Goal: Task Accomplishment & Management: Complete application form

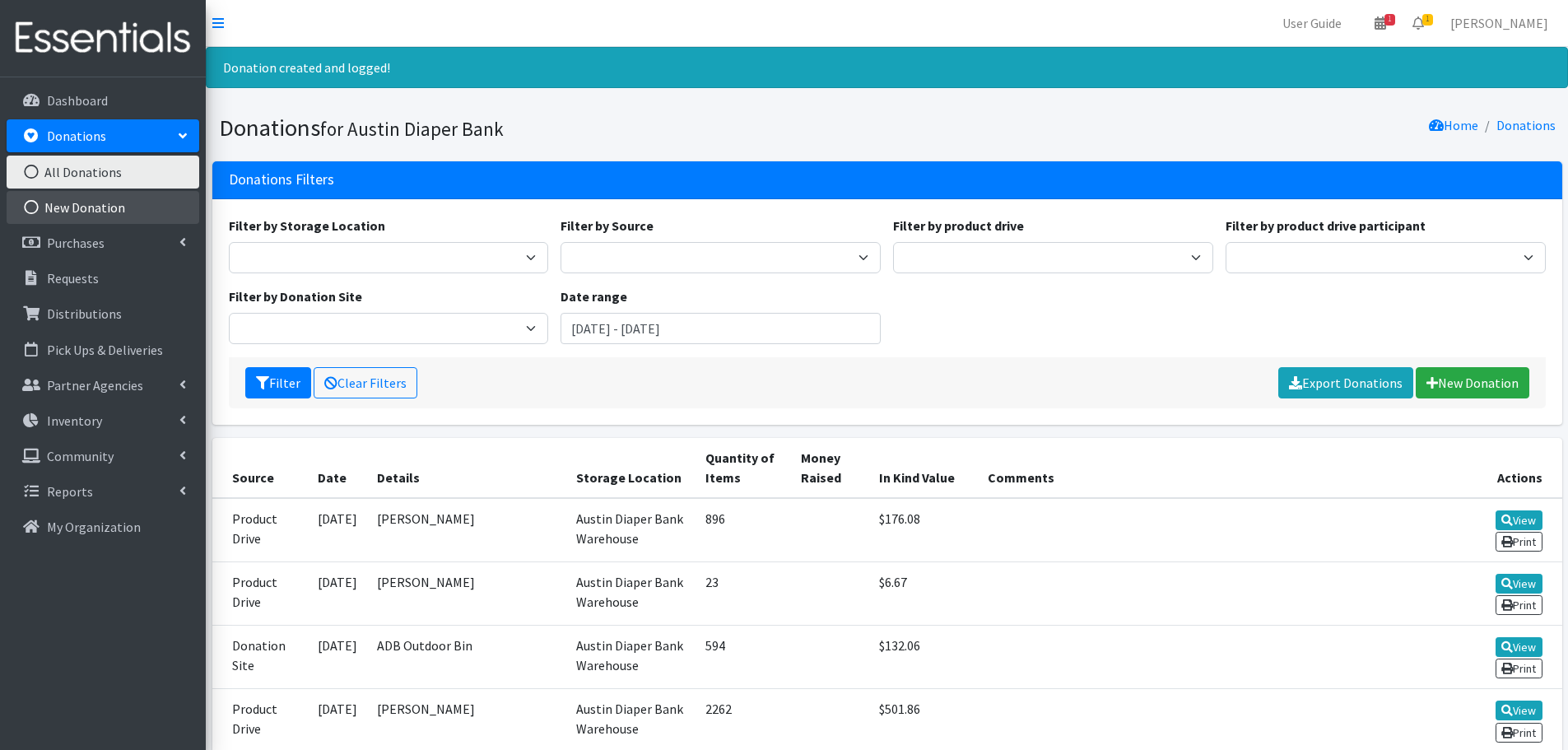
click at [82, 209] on link "New Donation" at bounding box center [103, 207] width 192 height 33
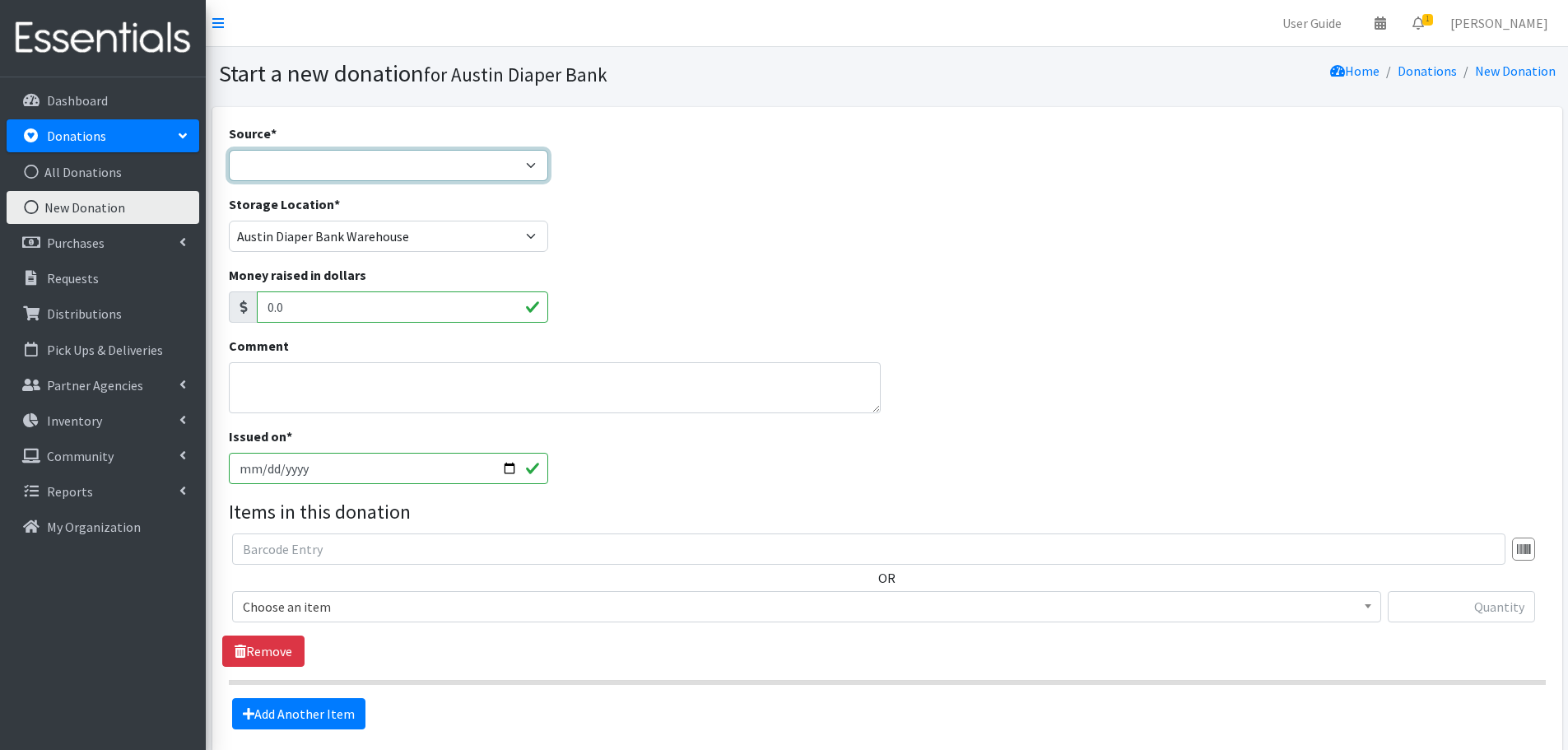
click at [258, 168] on select "Product Drive Manufacturer Donation Site Misc. Donation" at bounding box center [389, 165] width 320 height 31
select select "Misc. Donation"
click at [229, 150] on select "Product Drive Manufacturer Donation Site Misc. Donation" at bounding box center [389, 165] width 320 height 31
click at [264, 373] on textarea "Comment" at bounding box center [555, 388] width 653 height 51
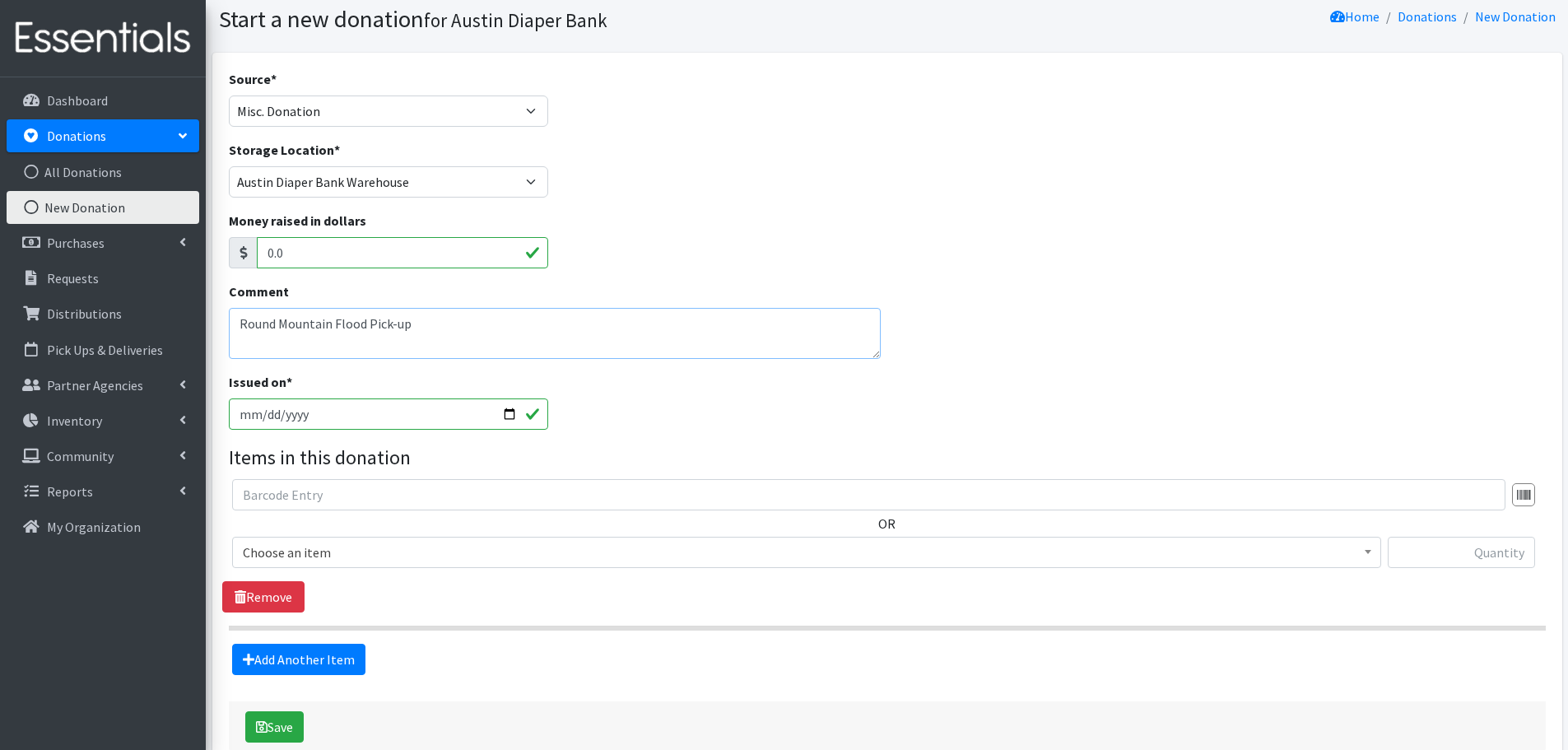
scroll to position [83, 0]
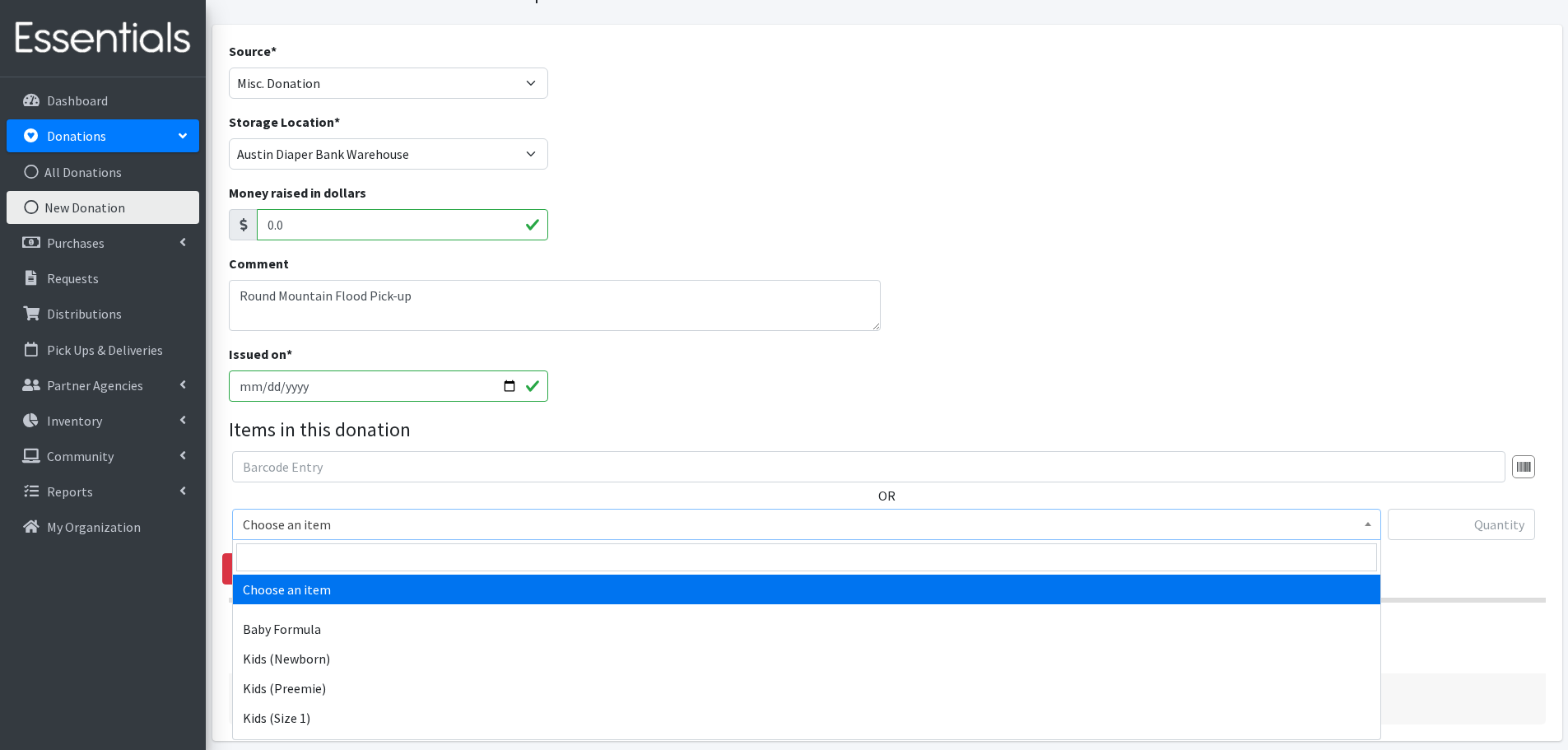
click at [271, 528] on span "Choose an item" at bounding box center [806, 524] width 1127 height 23
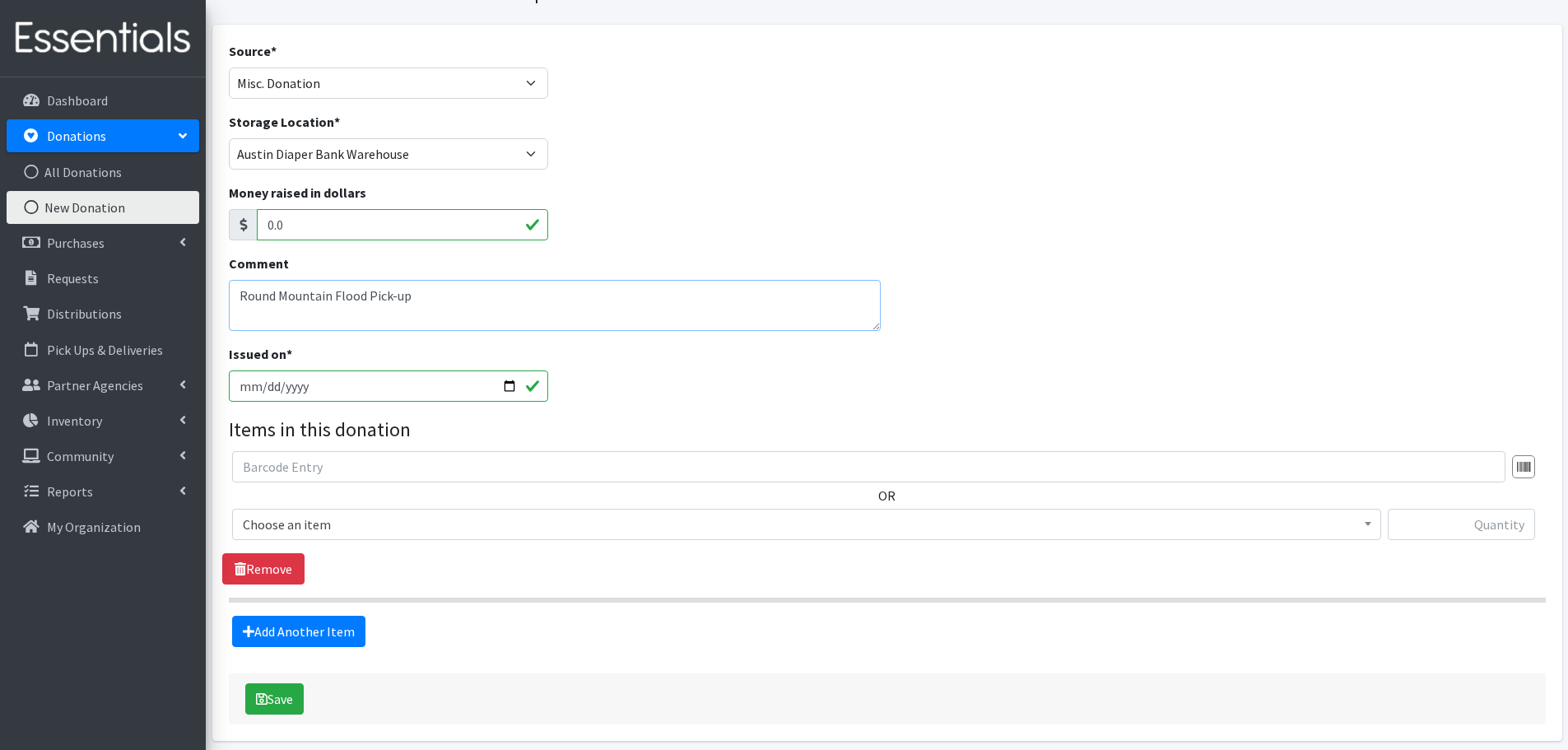
click at [465, 292] on textarea "Round Mountain Flood Pick-up" at bounding box center [555, 306] width 653 height 51
type textarea "Round Mountain Flood Pick-up 8/14/25"
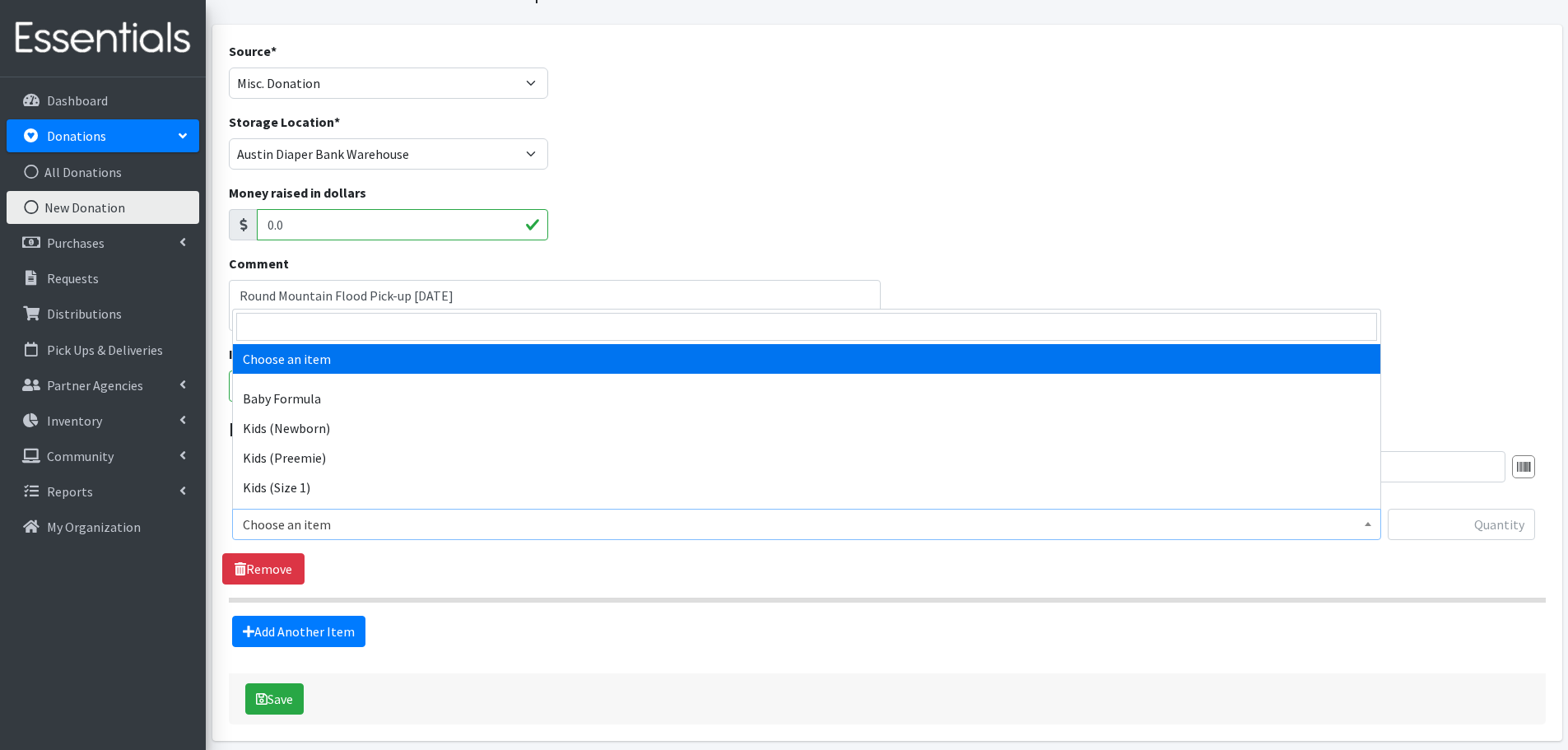
click at [307, 530] on span "Choose an item" at bounding box center [806, 524] width 1127 height 23
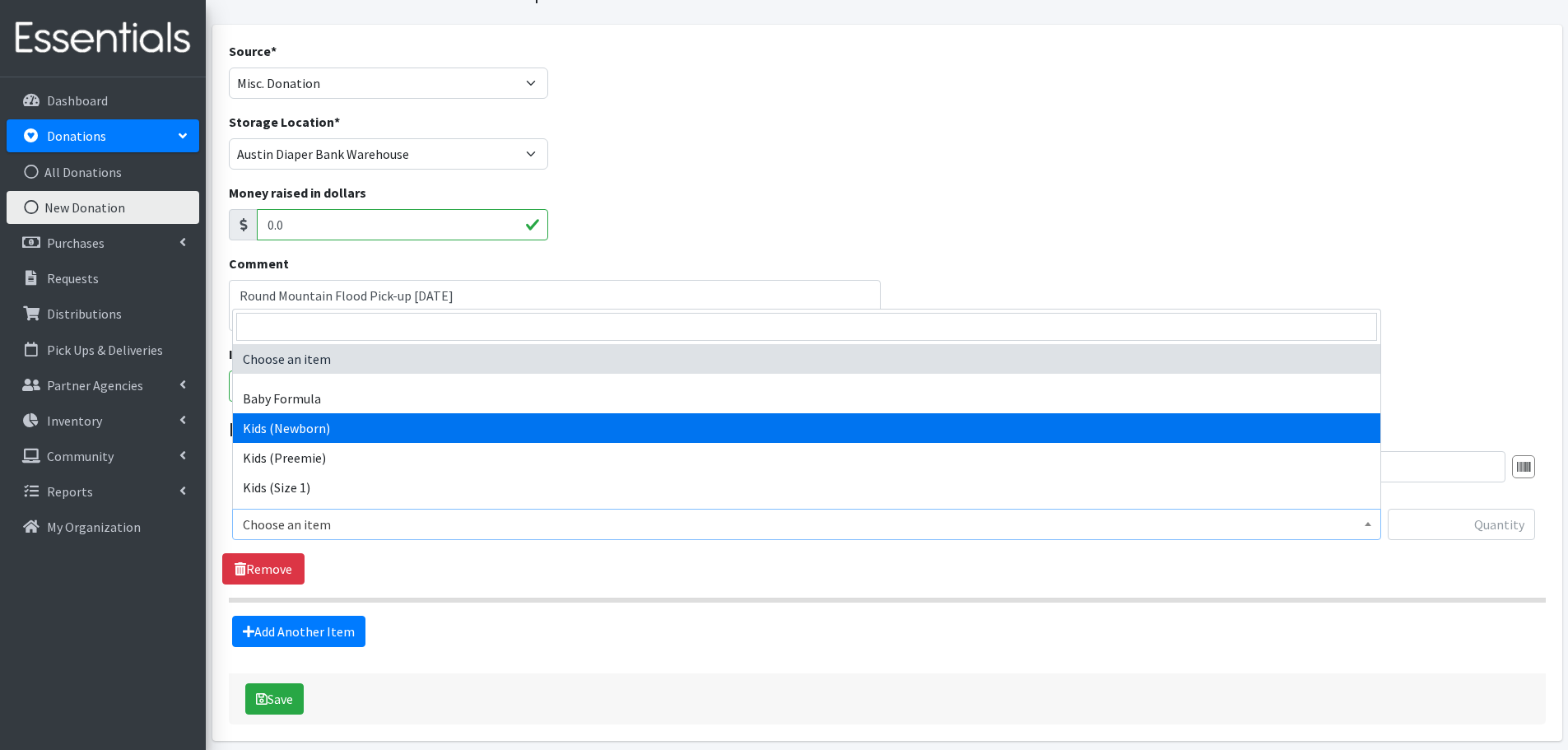
select select "451"
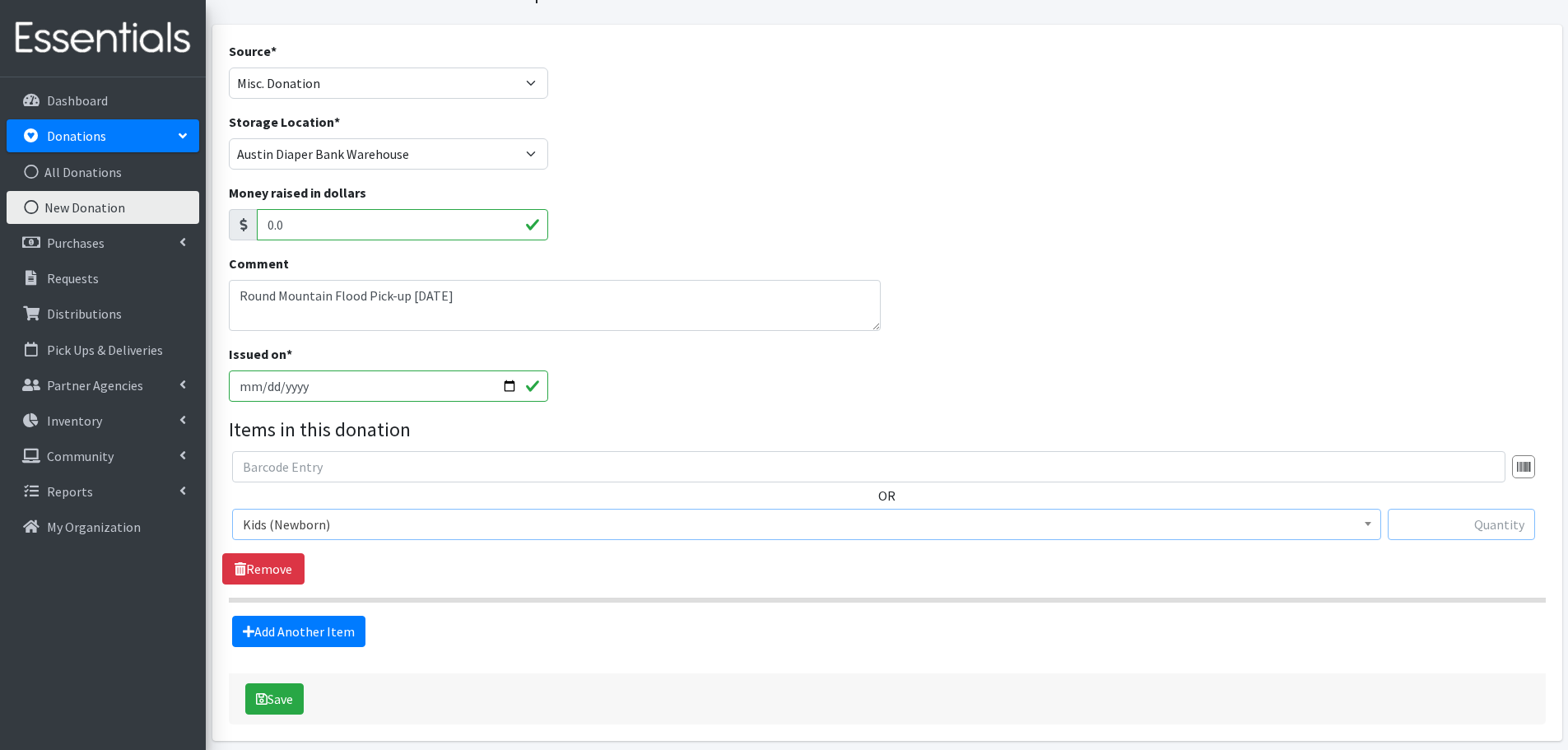
click at [1494, 535] on input "text" at bounding box center [1461, 524] width 147 height 31
type input "72"
click at [358, 633] on link "Add Another Item" at bounding box center [299, 632] width 134 height 31
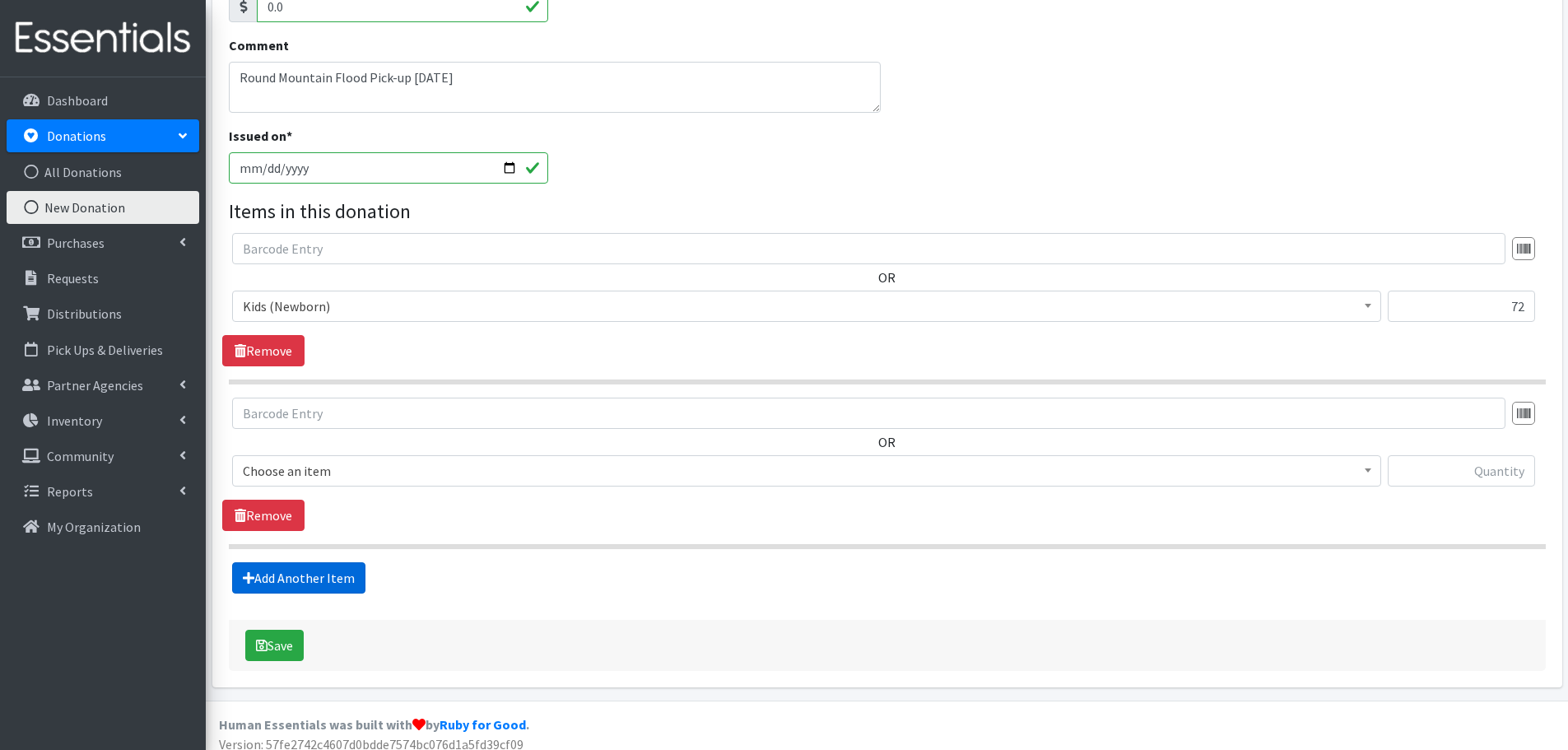
scroll to position [313, 0]
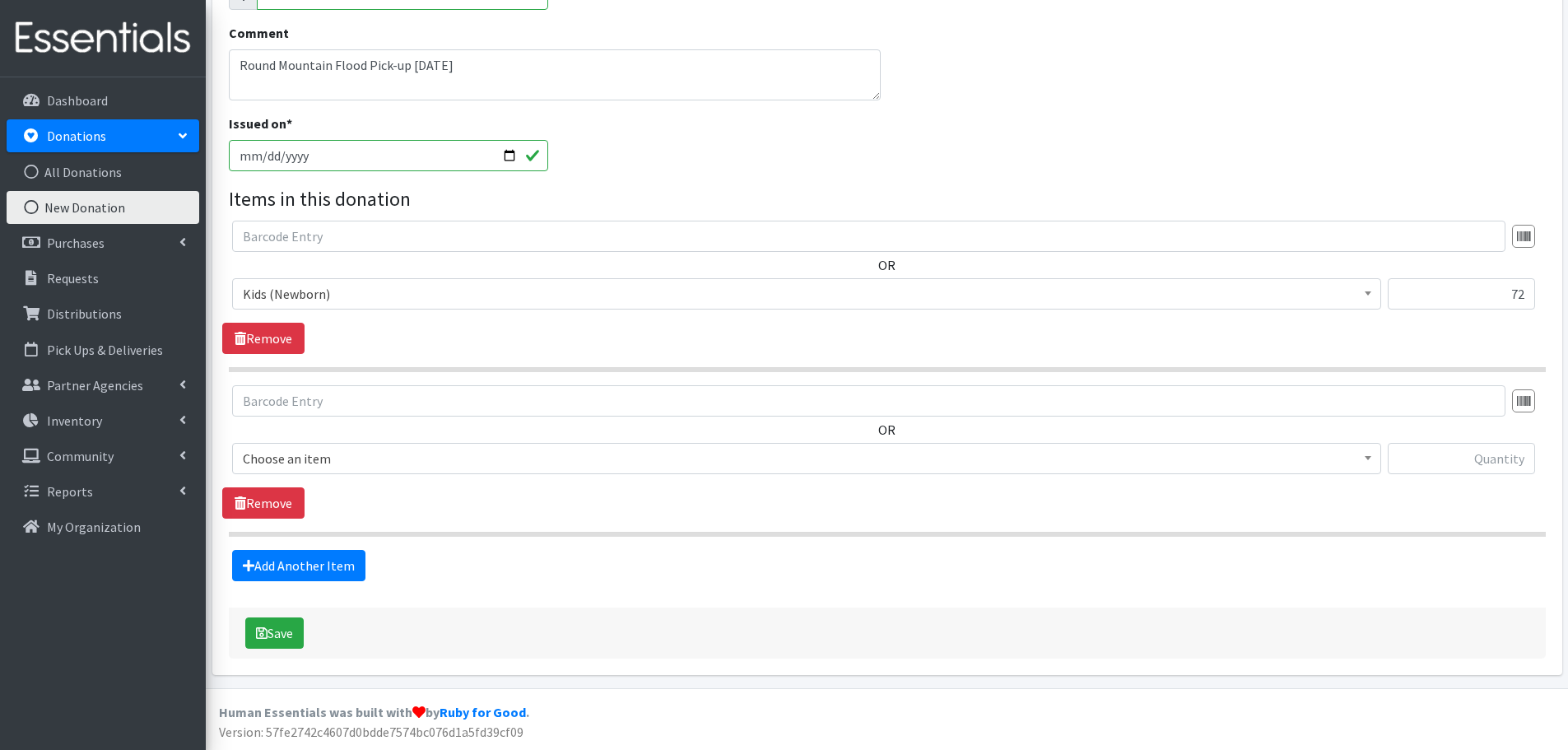
click at [307, 458] on span "Choose an item" at bounding box center [806, 458] width 1127 height 23
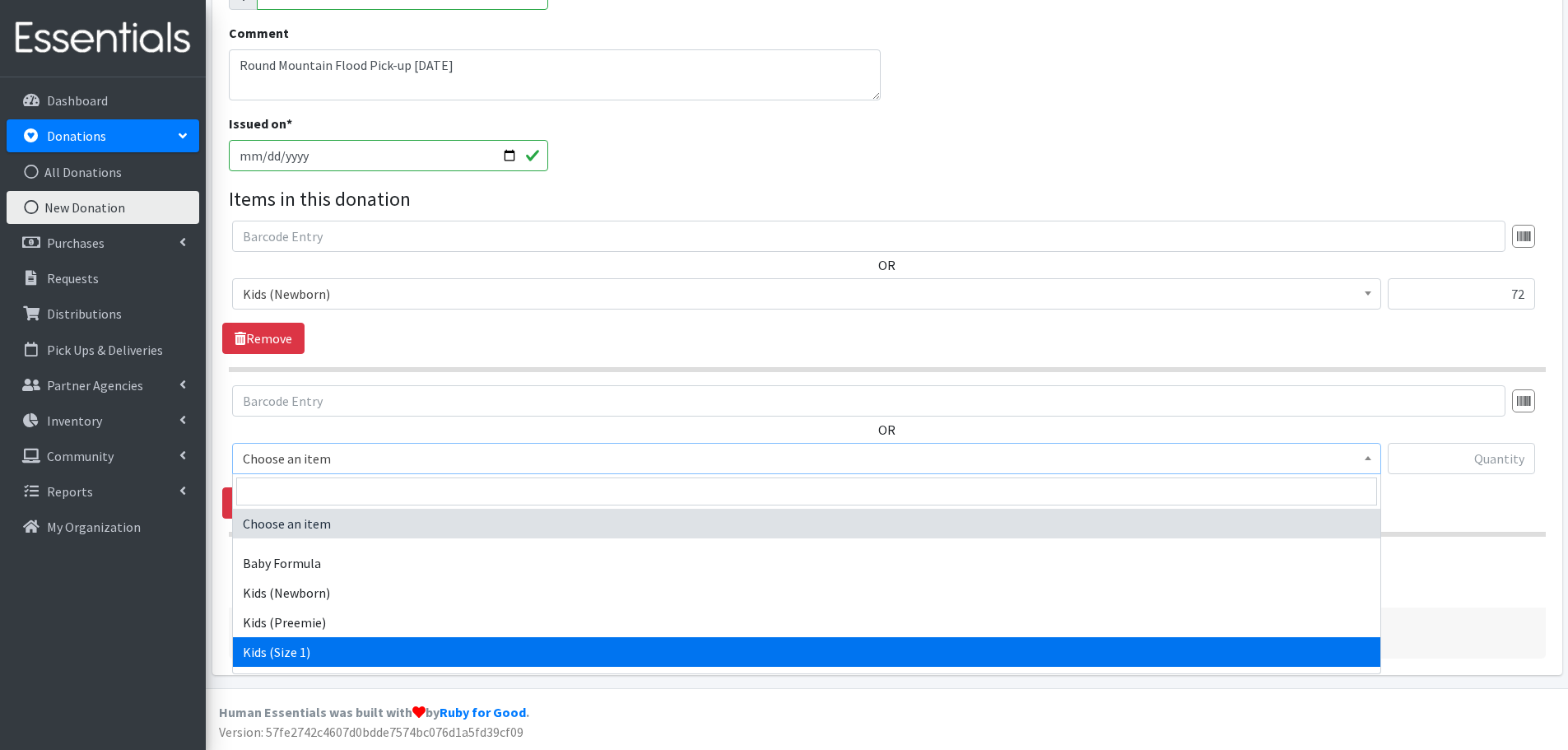
select select "453"
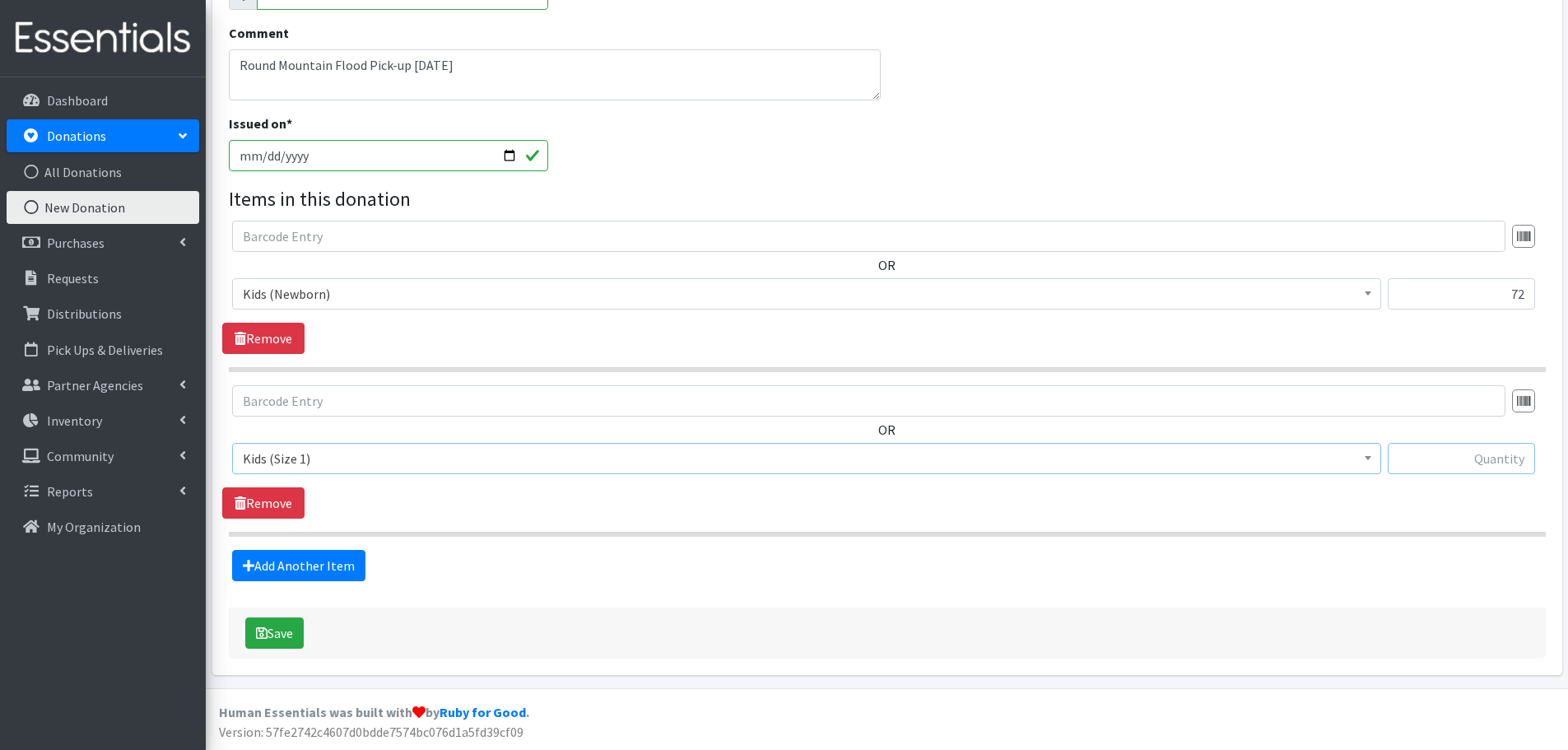
click at [1510, 455] on input "text" at bounding box center [1461, 458] width 147 height 31
type input "271"
click at [256, 569] on link "Add Another Item" at bounding box center [299, 565] width 134 height 31
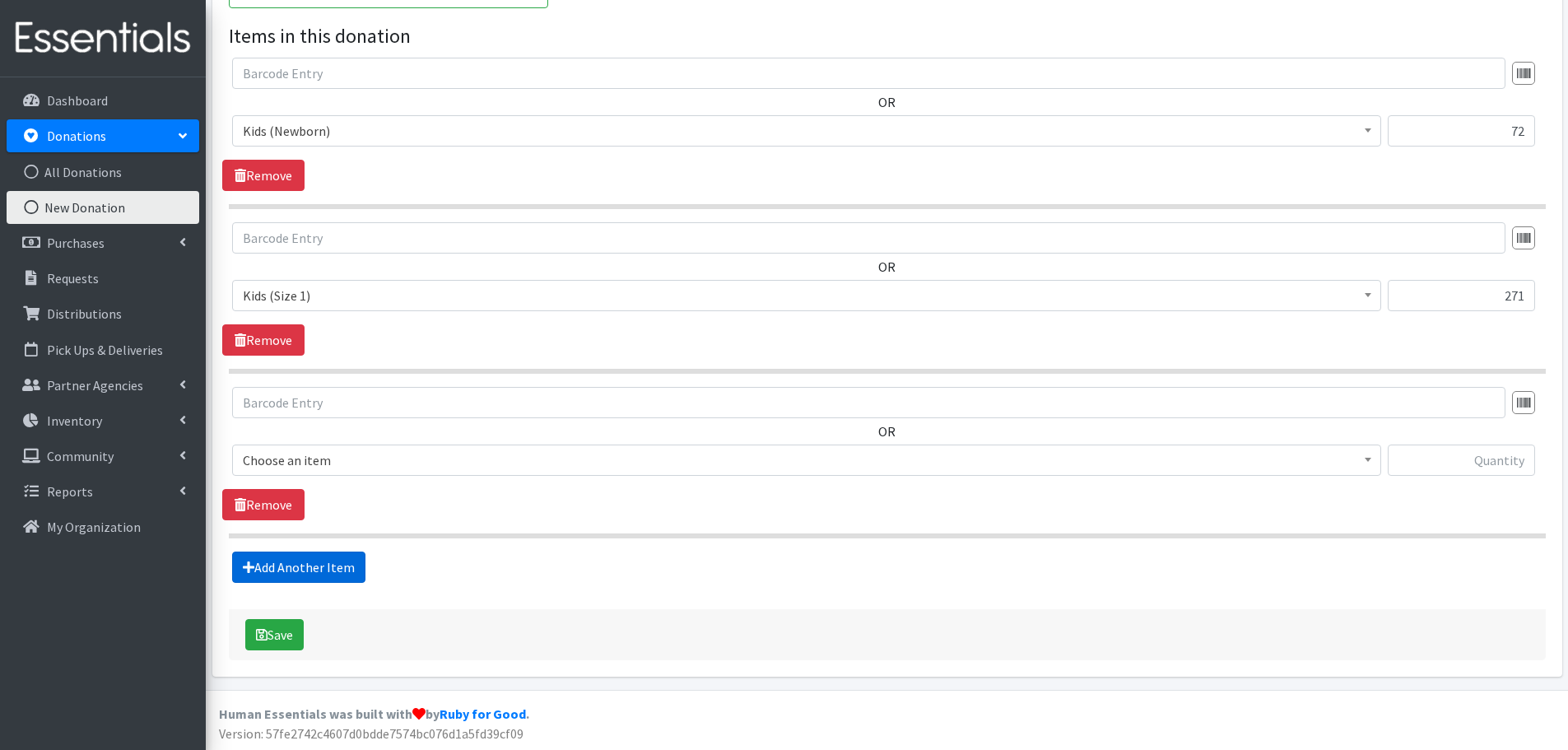
scroll to position [478, 0]
click at [294, 452] on span "Choose an item" at bounding box center [806, 458] width 1127 height 23
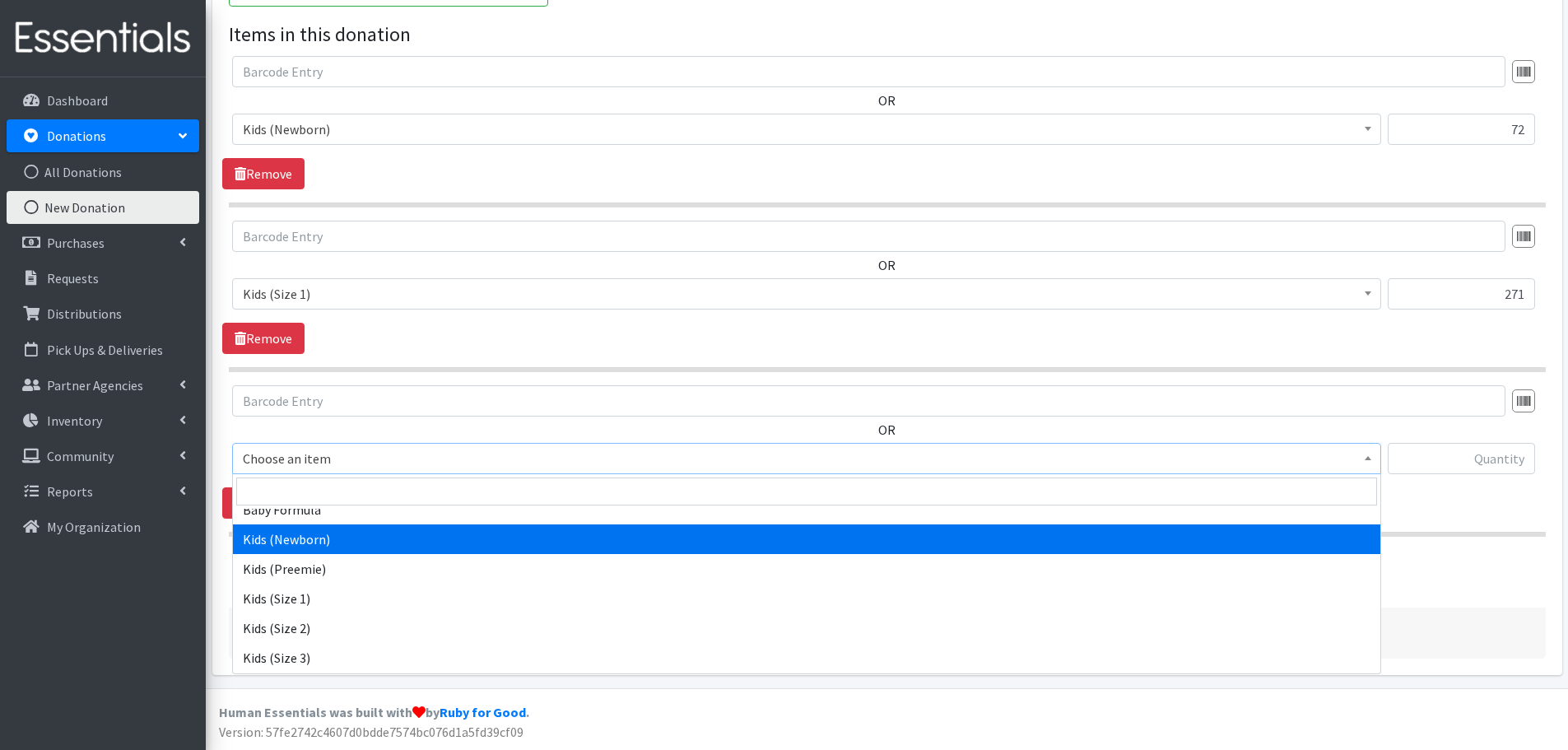
scroll to position [83, 0]
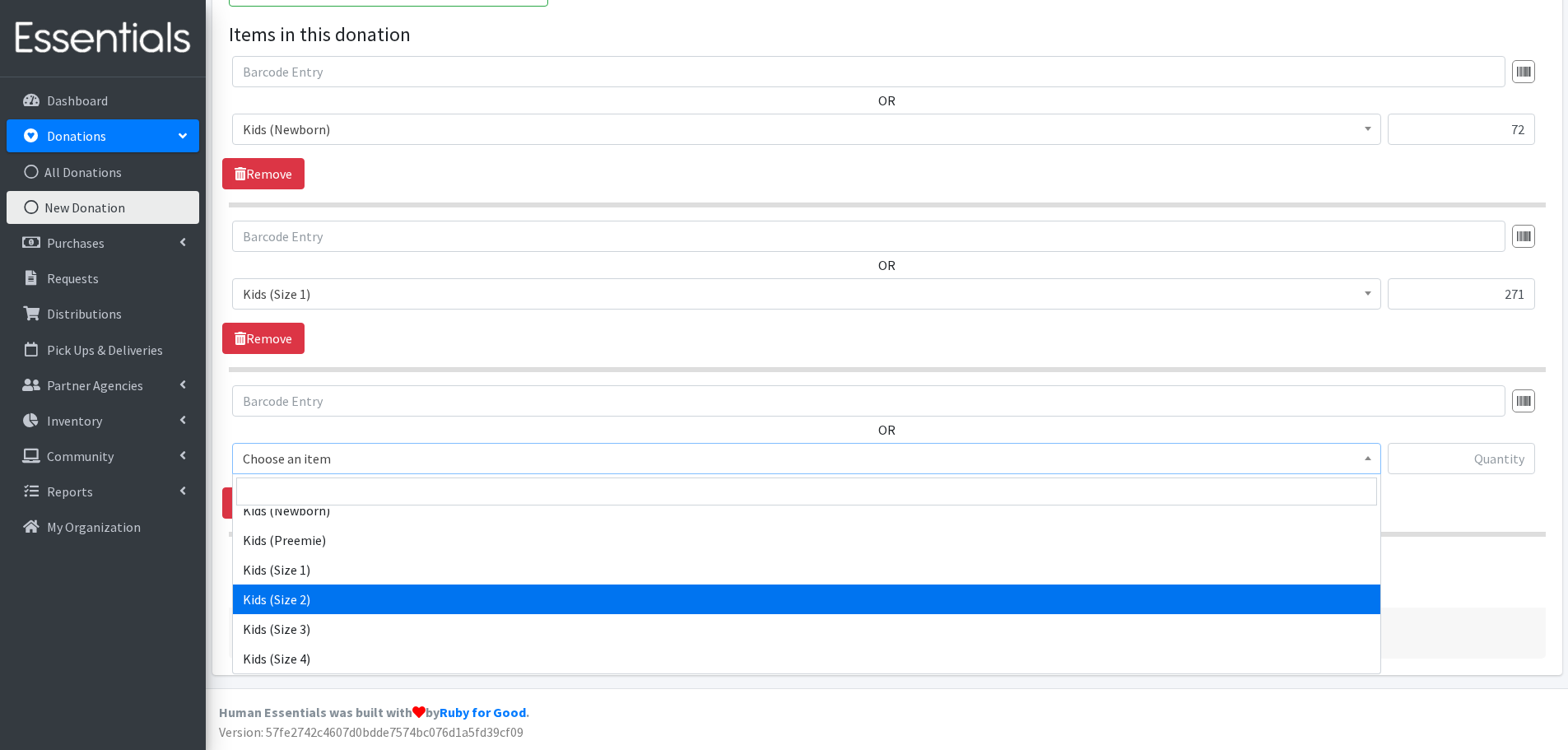
select select "440"
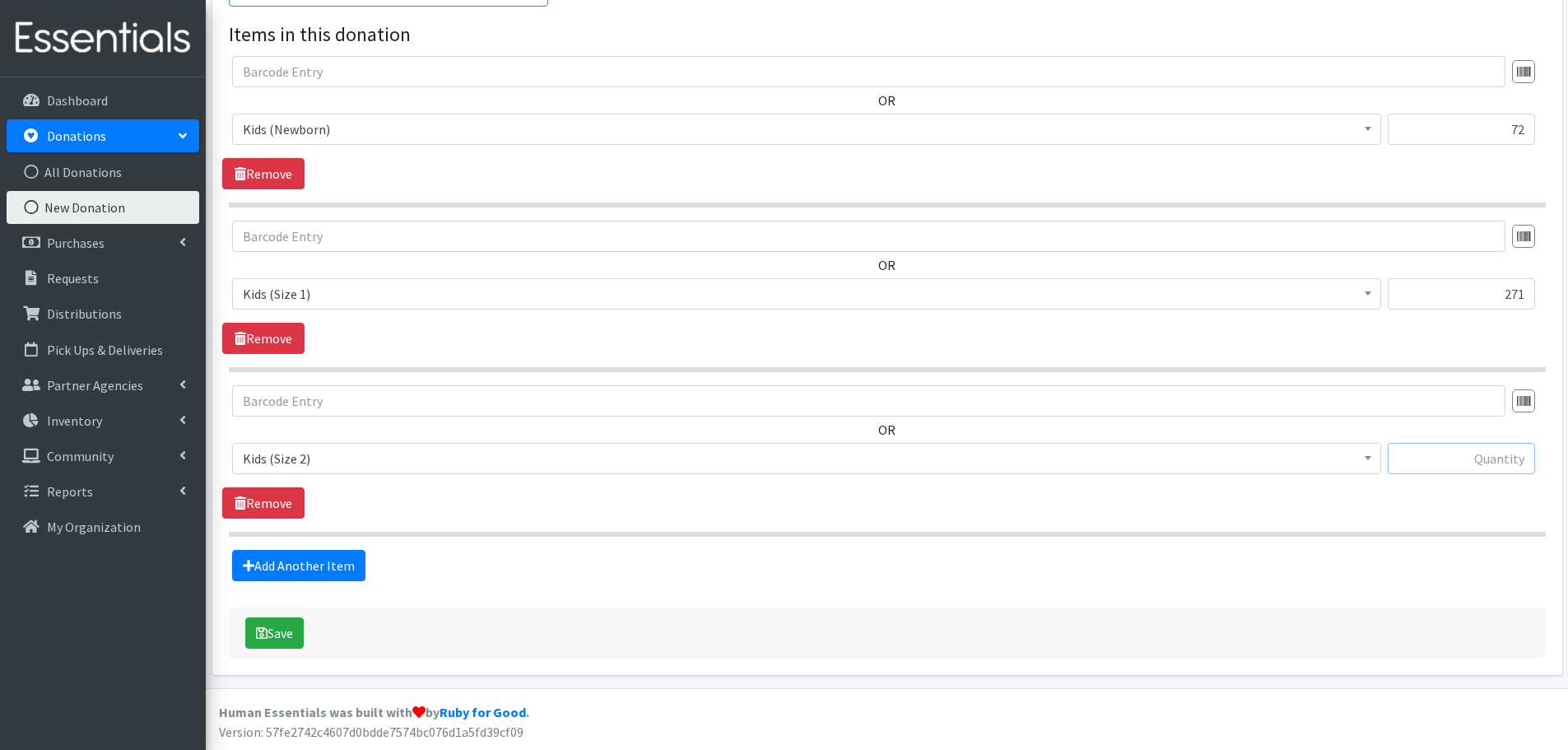
click at [1455, 465] on input "text" at bounding box center [1461, 458] width 147 height 31
type input "466"
click at [301, 560] on link "Add Another Item" at bounding box center [299, 565] width 134 height 31
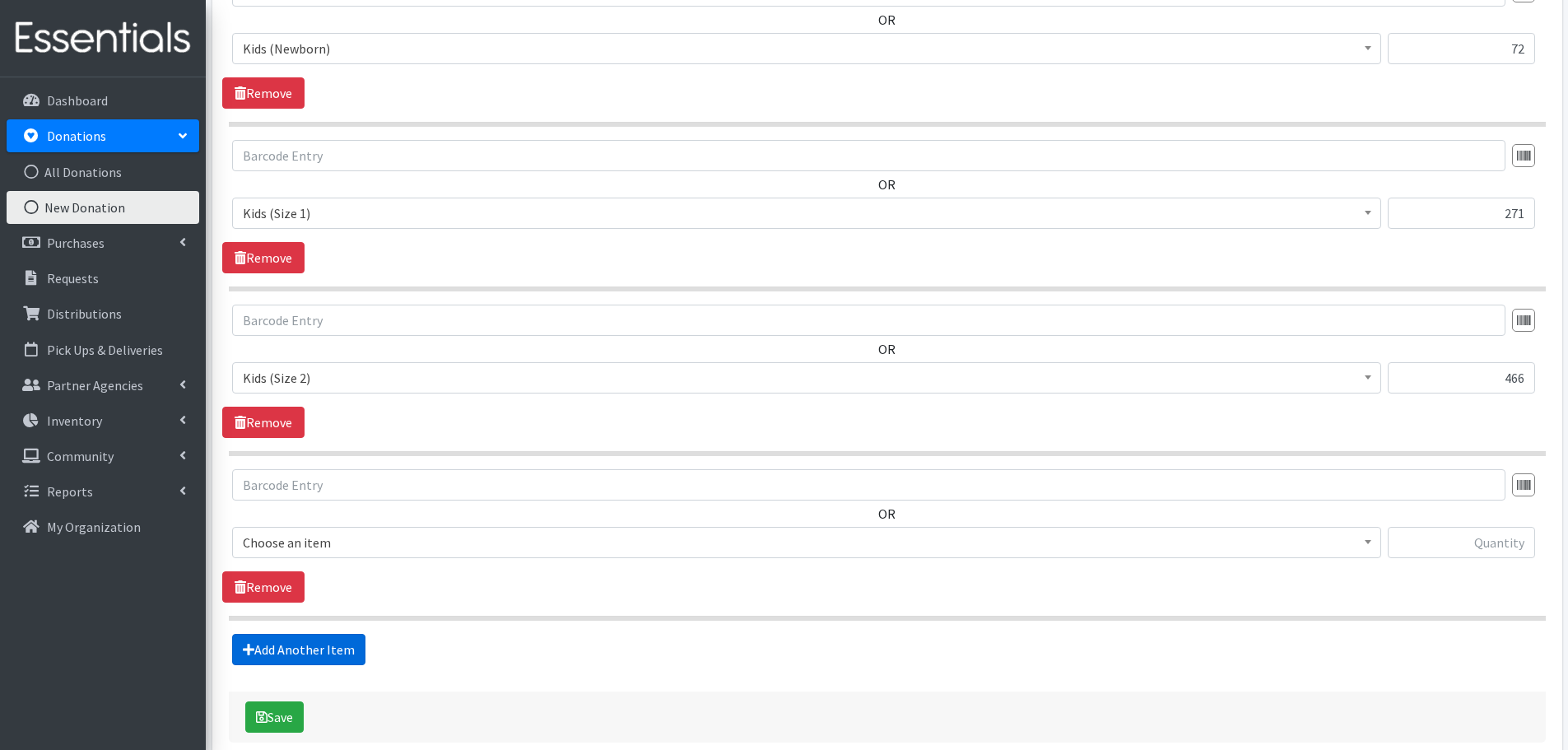
scroll to position [643, 0]
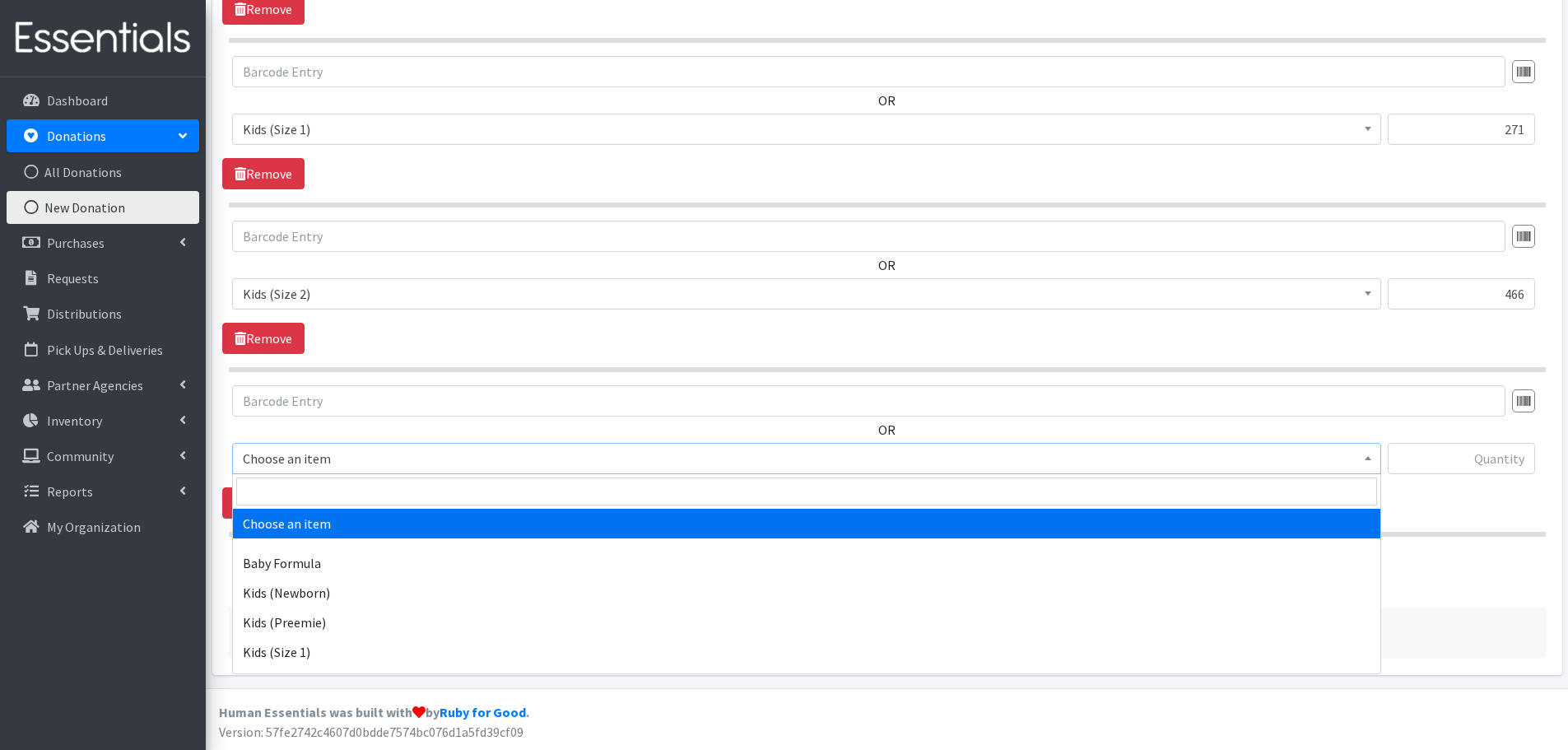
click at [295, 465] on span "Choose an item" at bounding box center [806, 458] width 1127 height 23
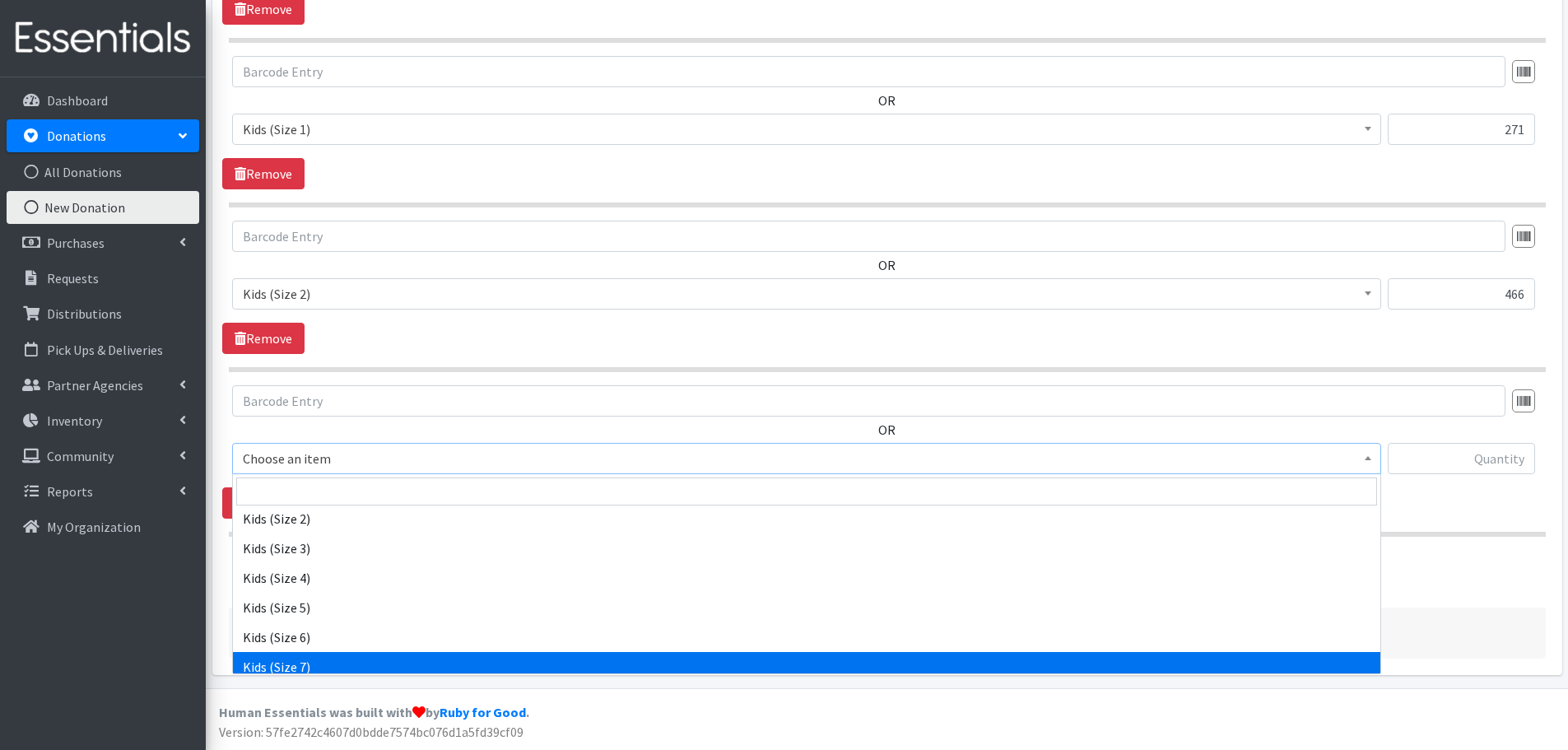
scroll to position [83, 0]
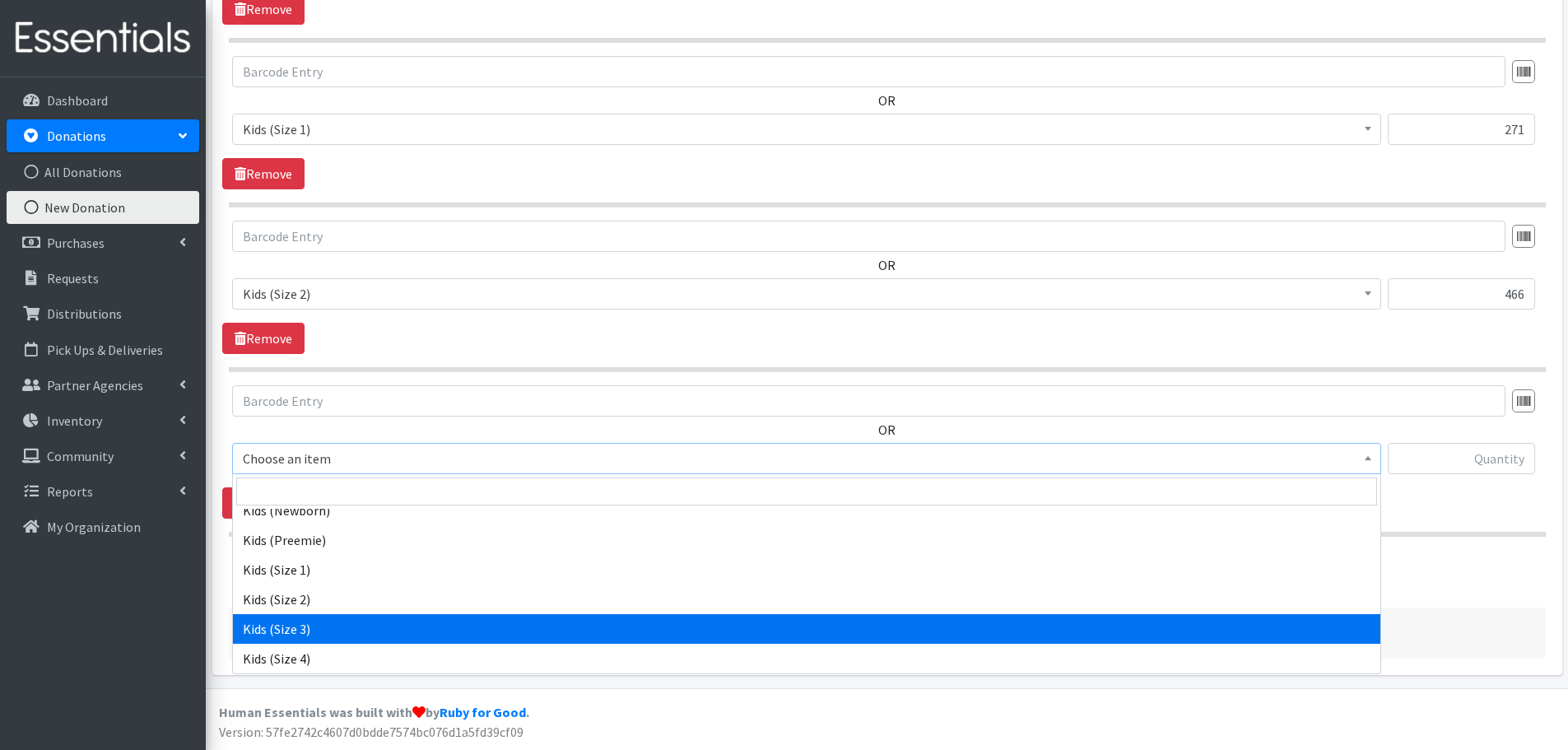
select select "442"
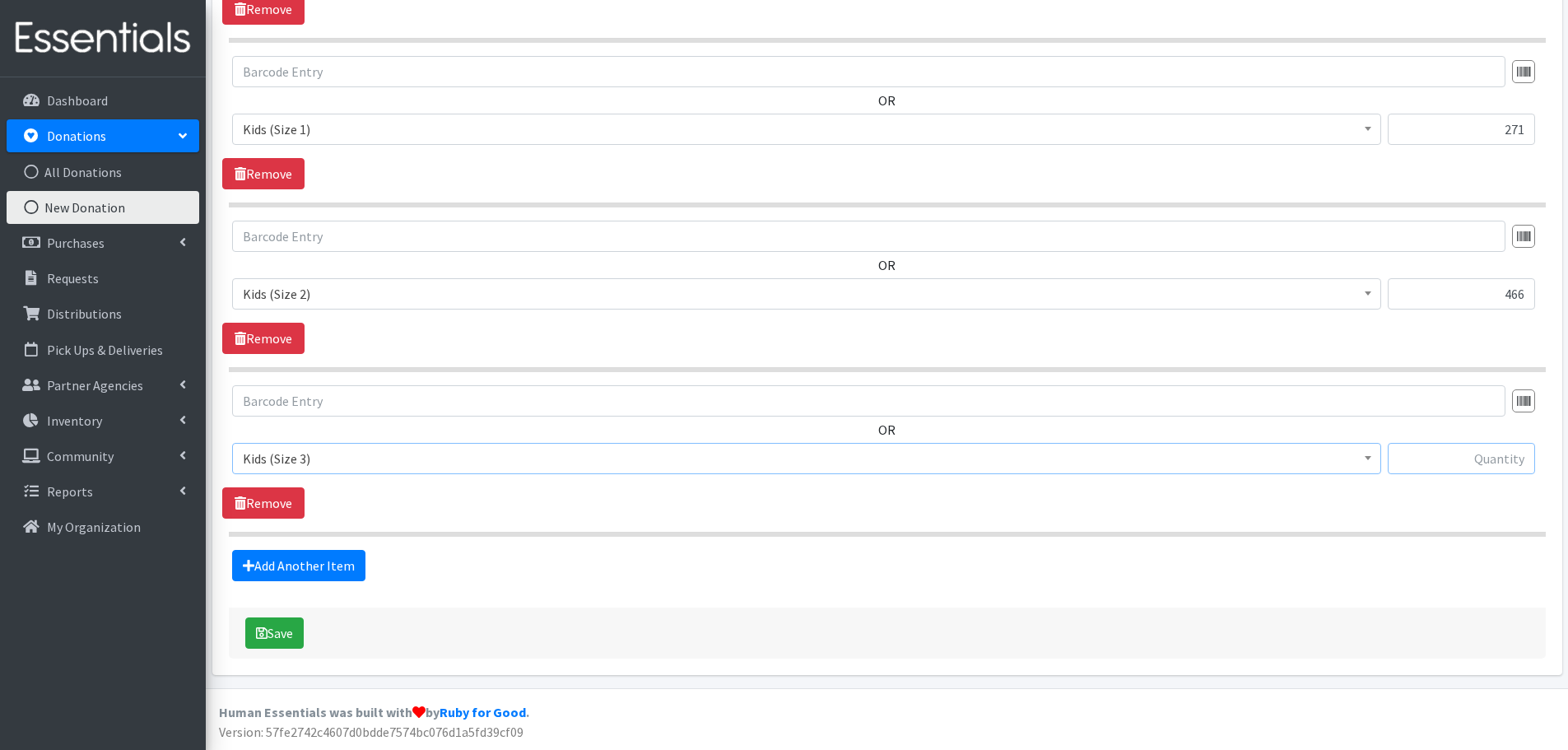
click at [1443, 459] on input "text" at bounding box center [1461, 458] width 147 height 31
type input "582"
click at [284, 554] on link "Add Another Item" at bounding box center [299, 565] width 134 height 31
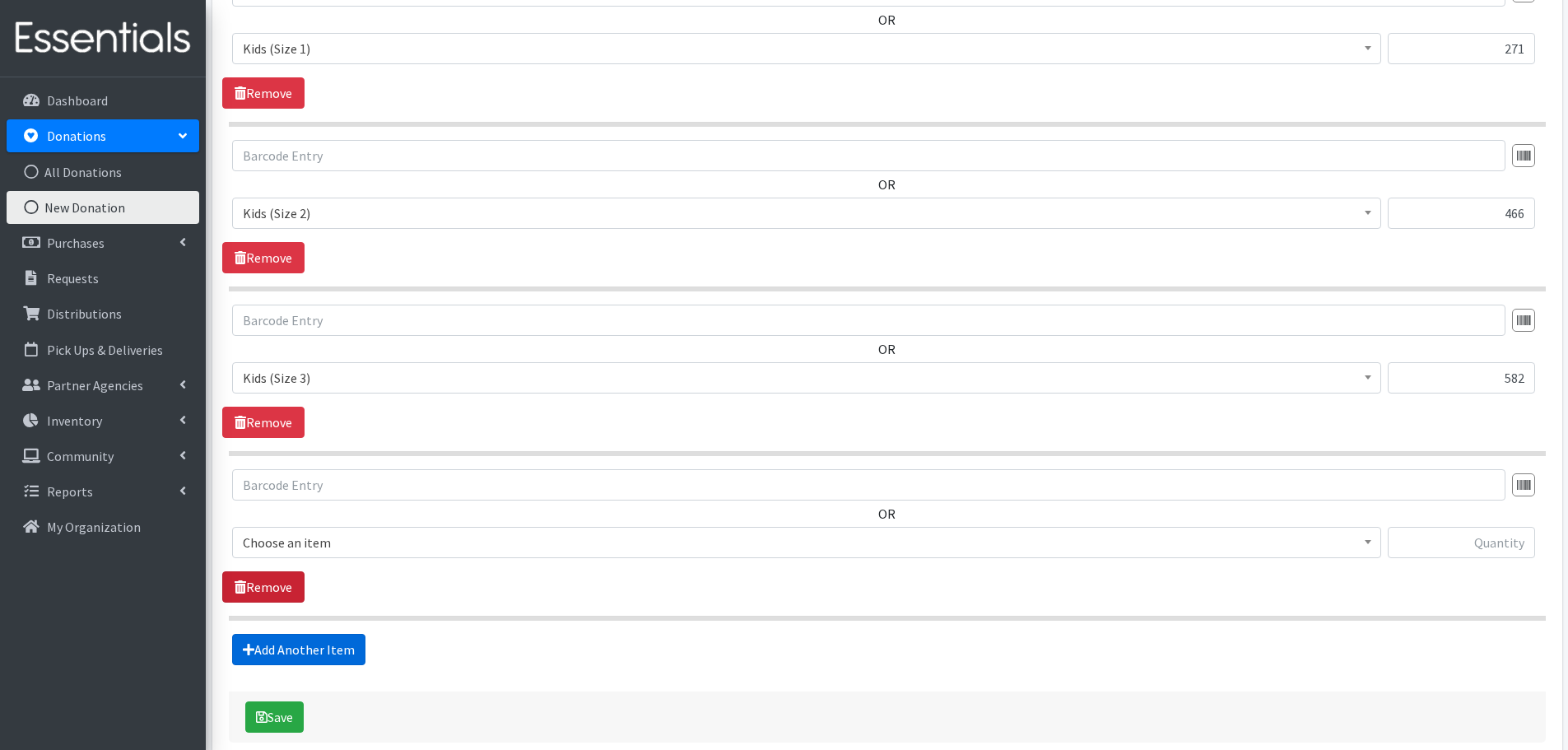
scroll to position [807, 0]
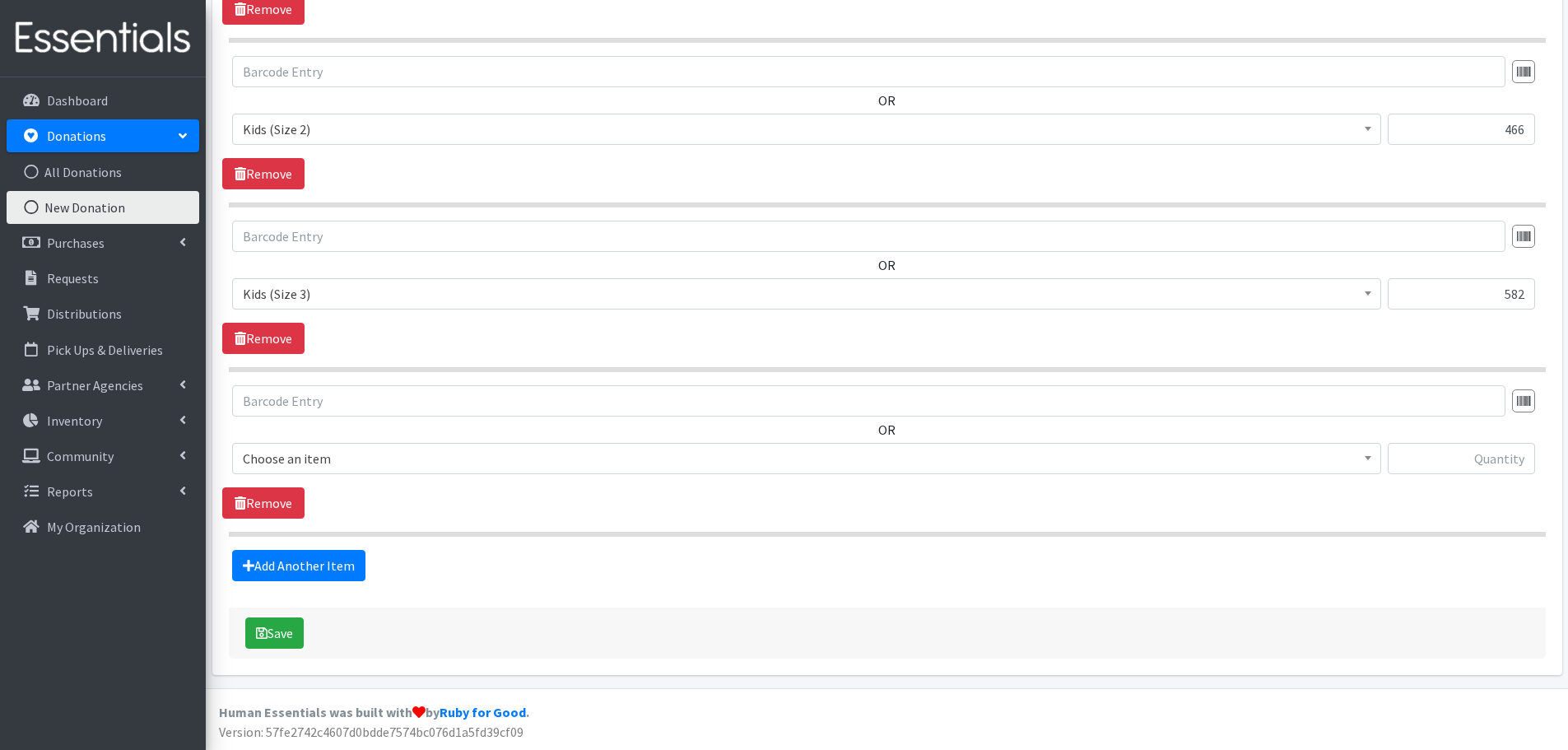
click at [292, 459] on span "Choose an item" at bounding box center [806, 458] width 1127 height 23
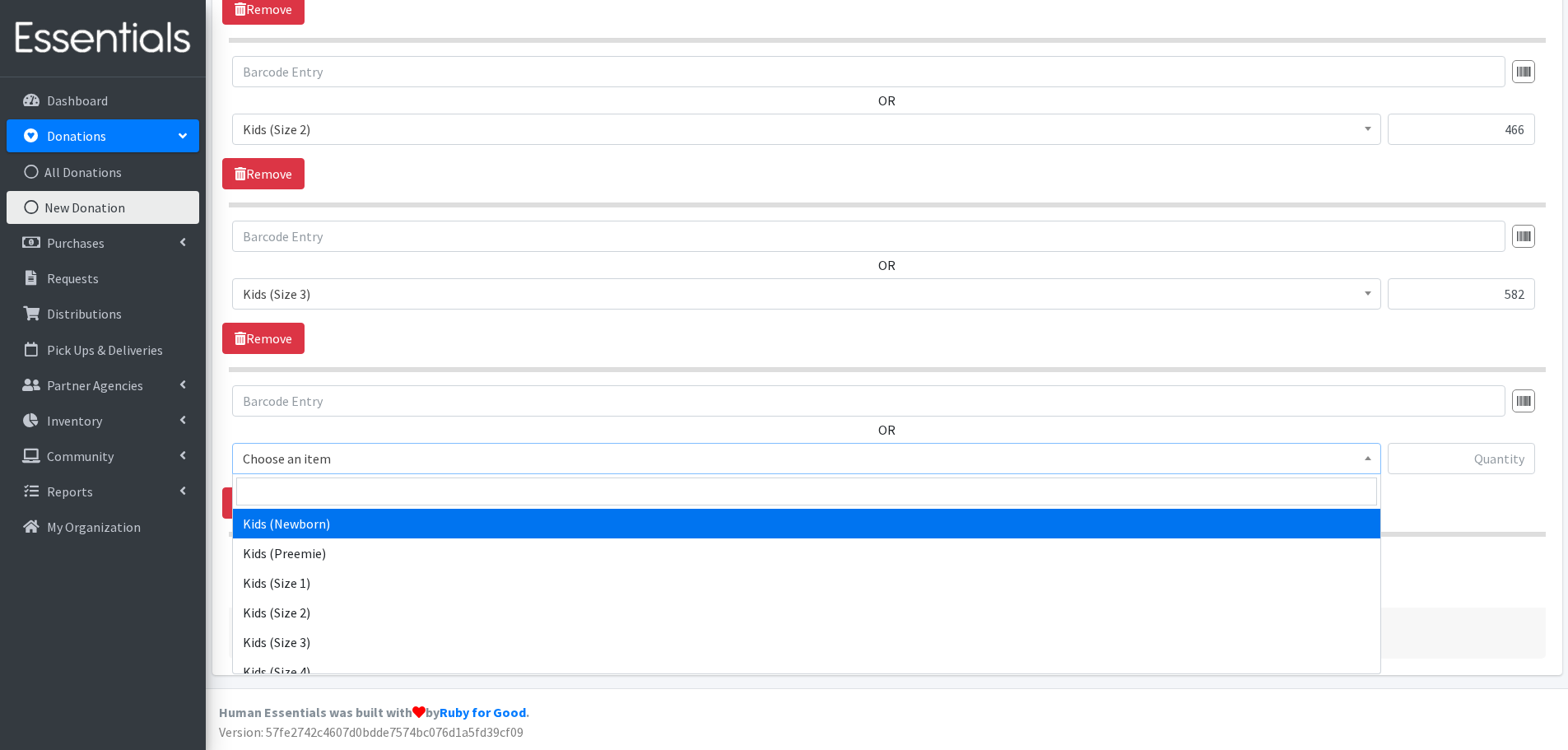
scroll to position [164, 0]
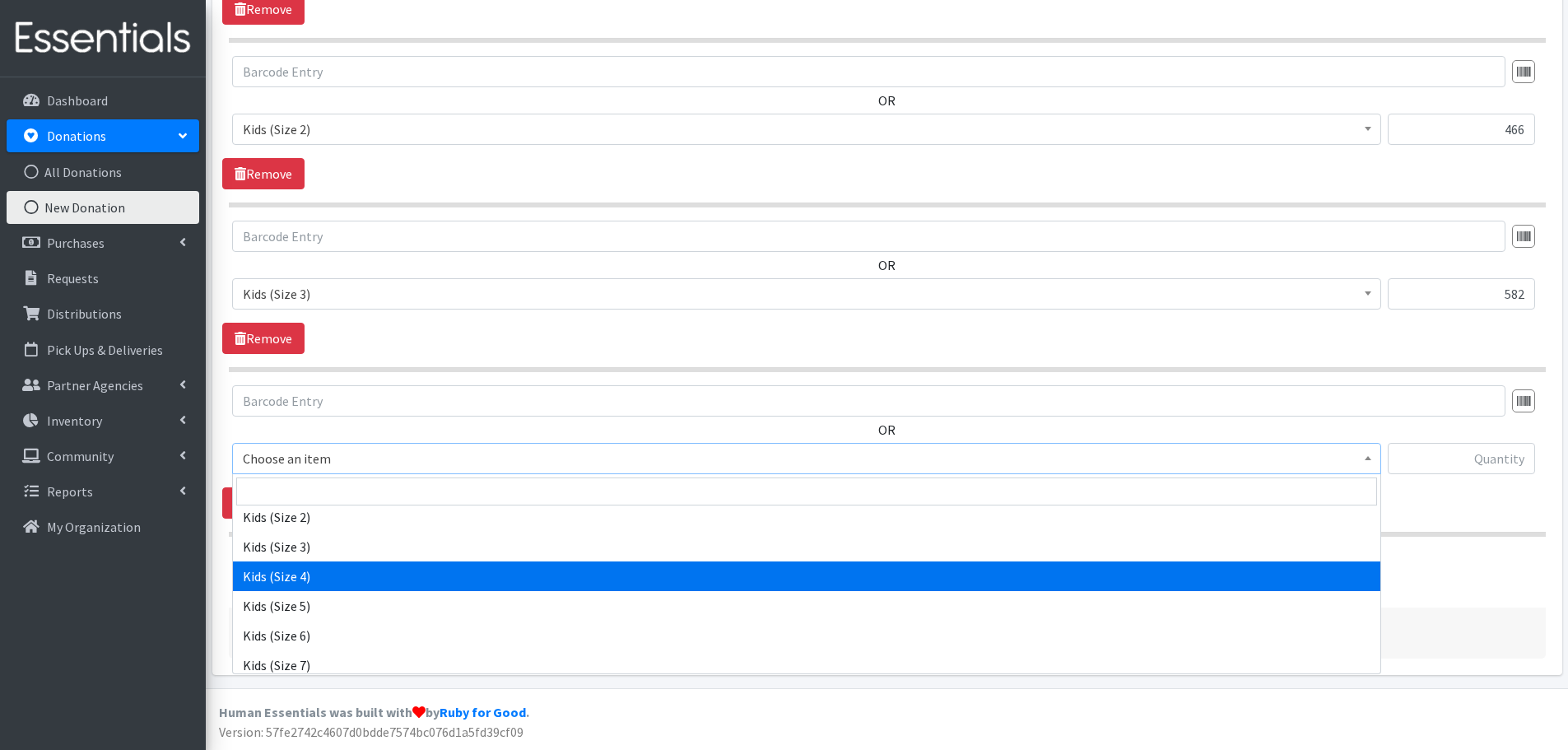
select select "459"
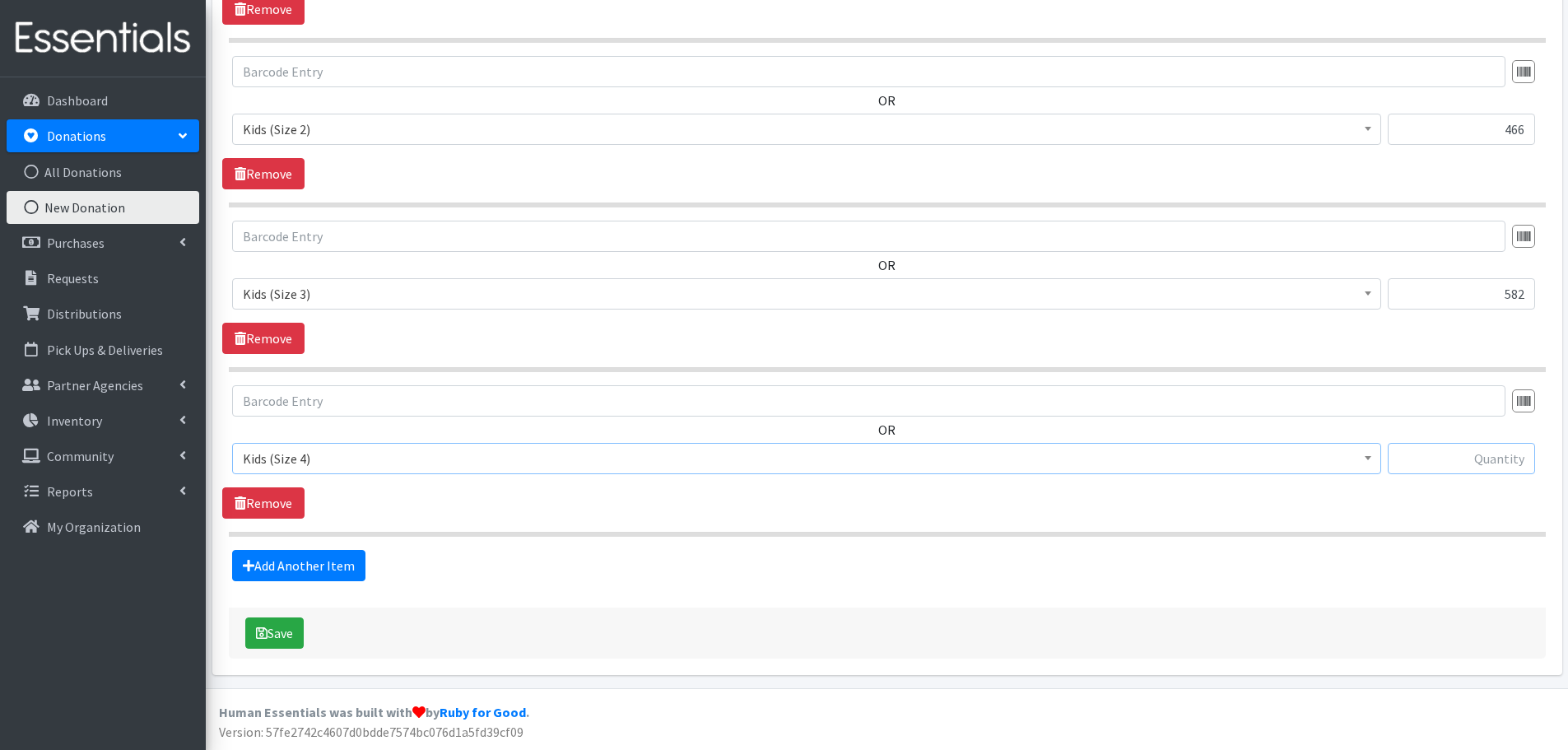
click at [1468, 473] on input "text" at bounding box center [1461, 458] width 147 height 31
type input "1602"
click at [328, 562] on link "Add Another Item" at bounding box center [299, 565] width 134 height 31
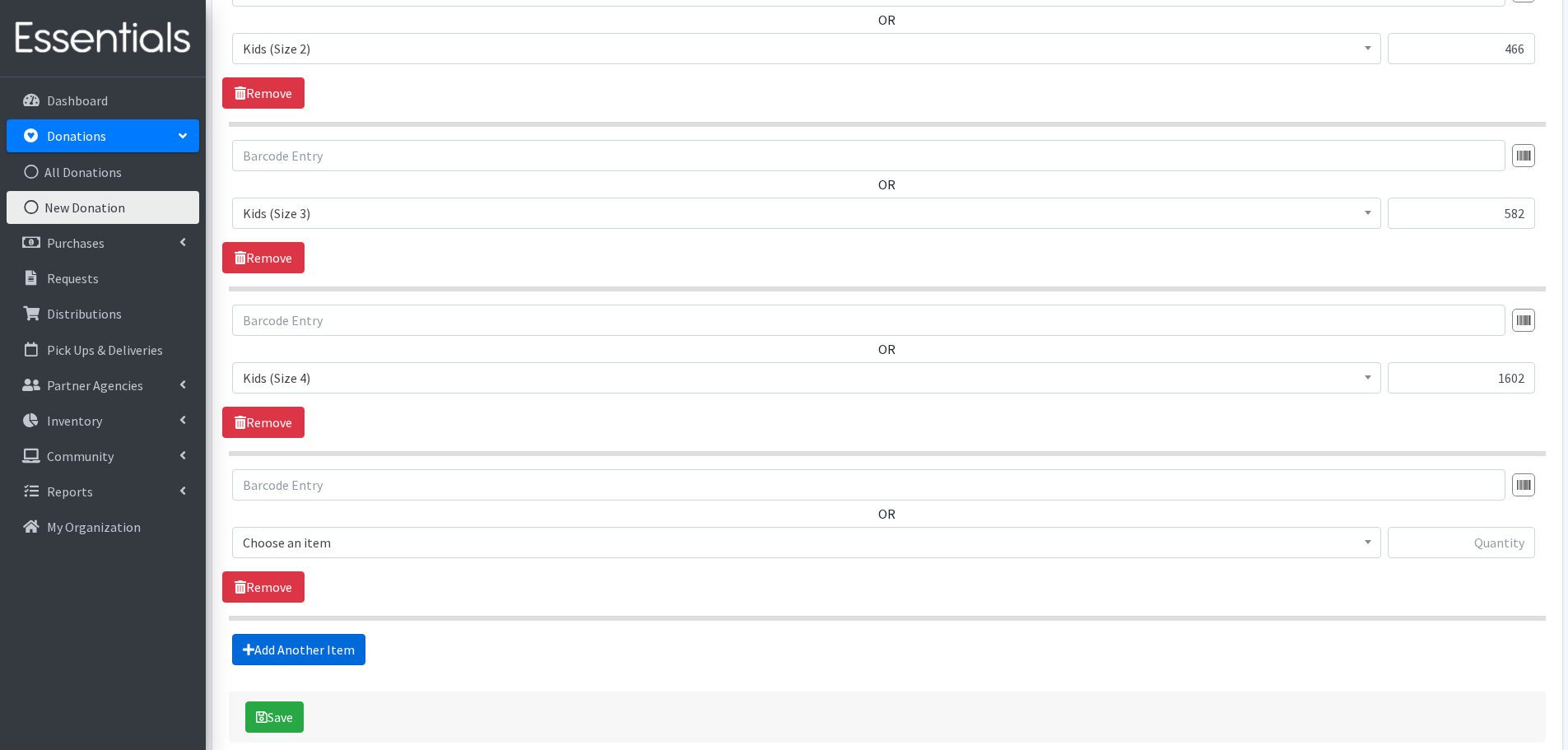
scroll to position [971, 0]
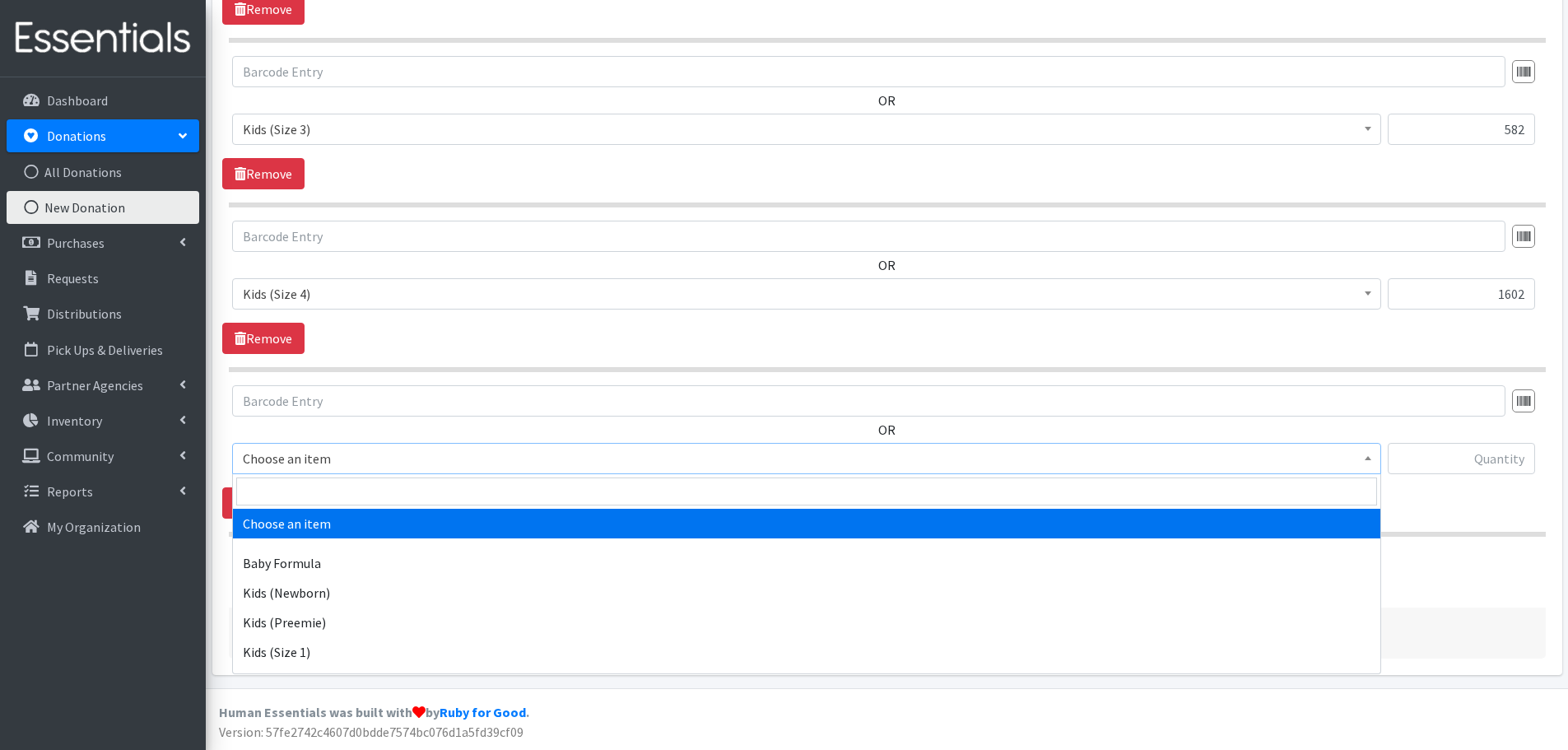
click at [294, 449] on span "Choose an item" at bounding box center [806, 458] width 1127 height 23
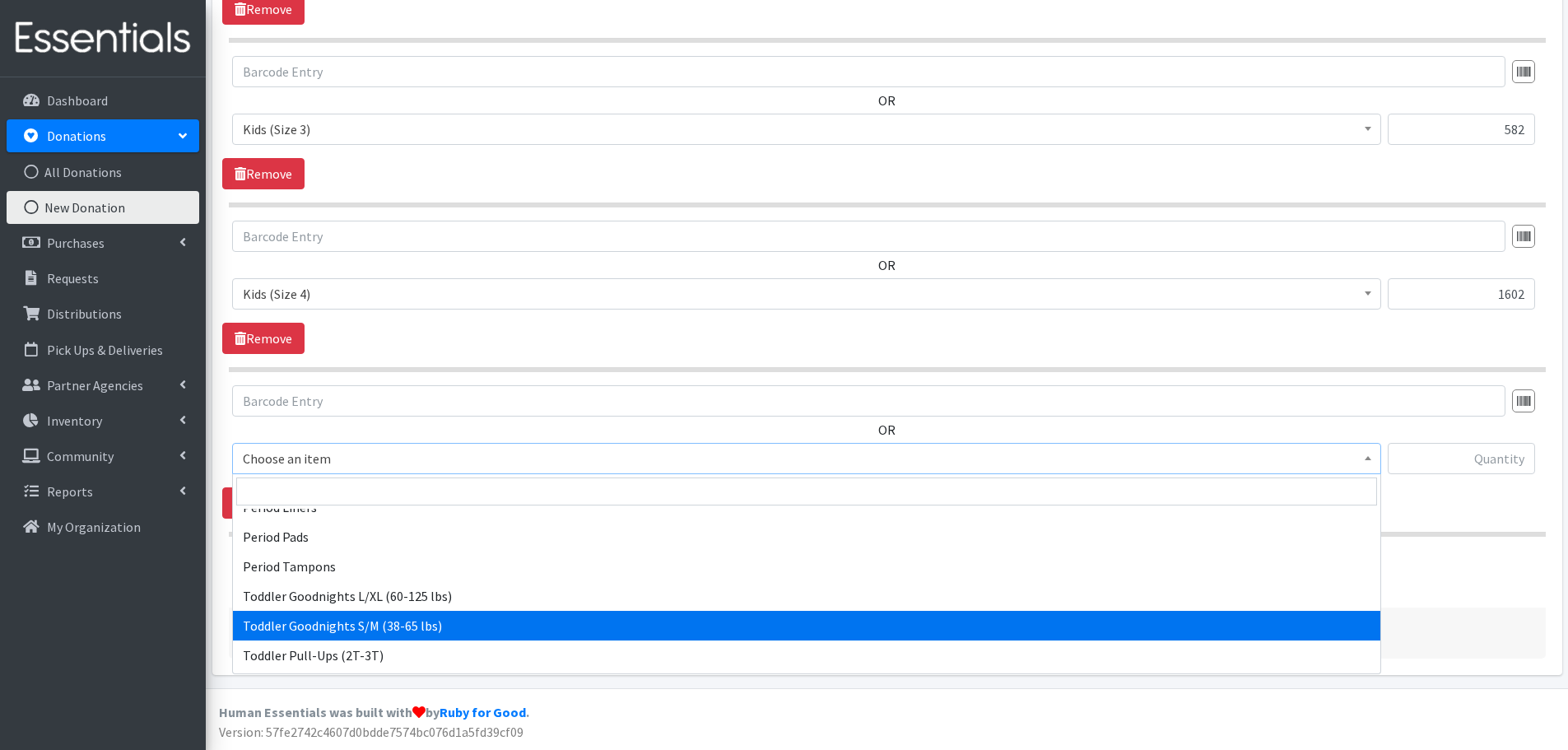
scroll to position [467, 0]
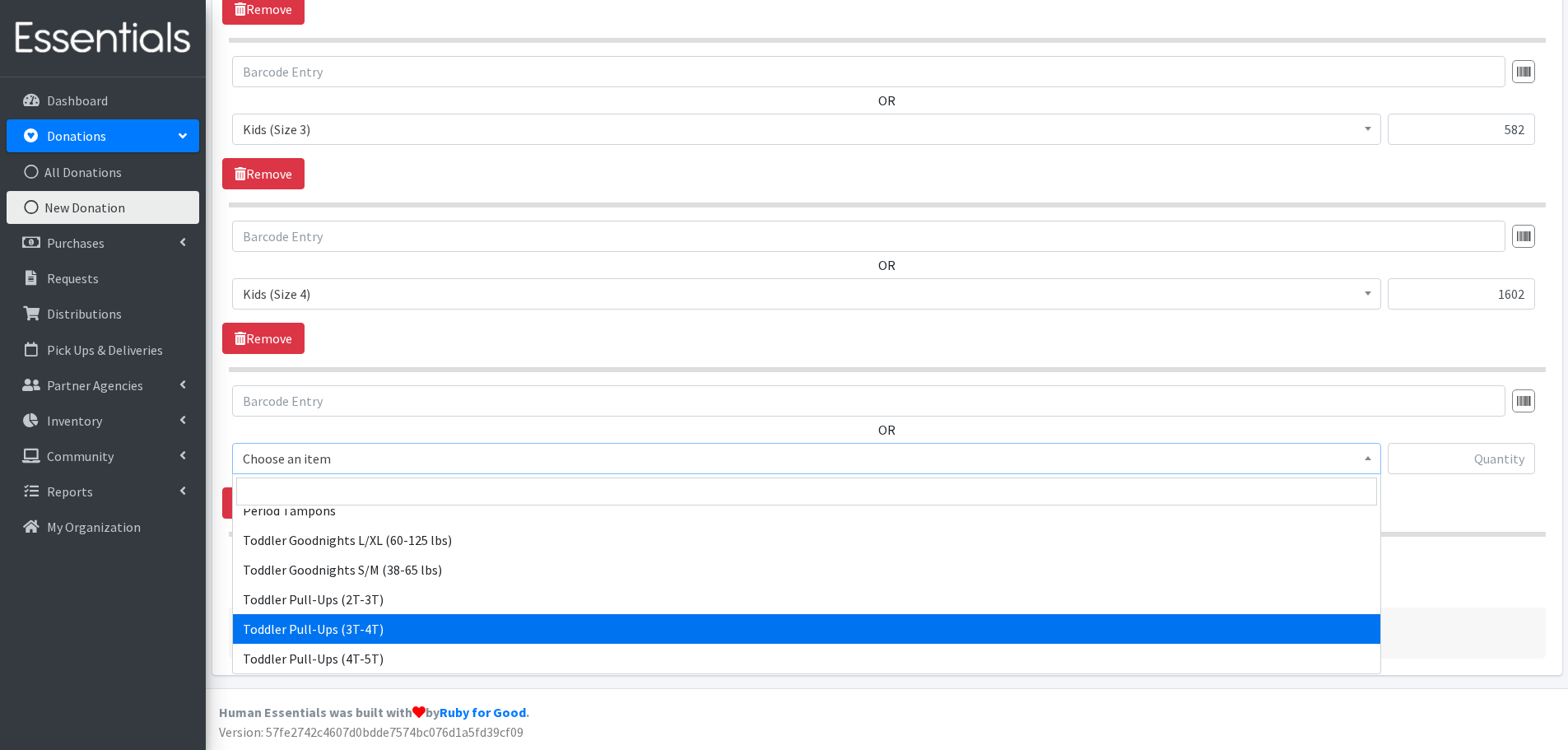
select select "445"
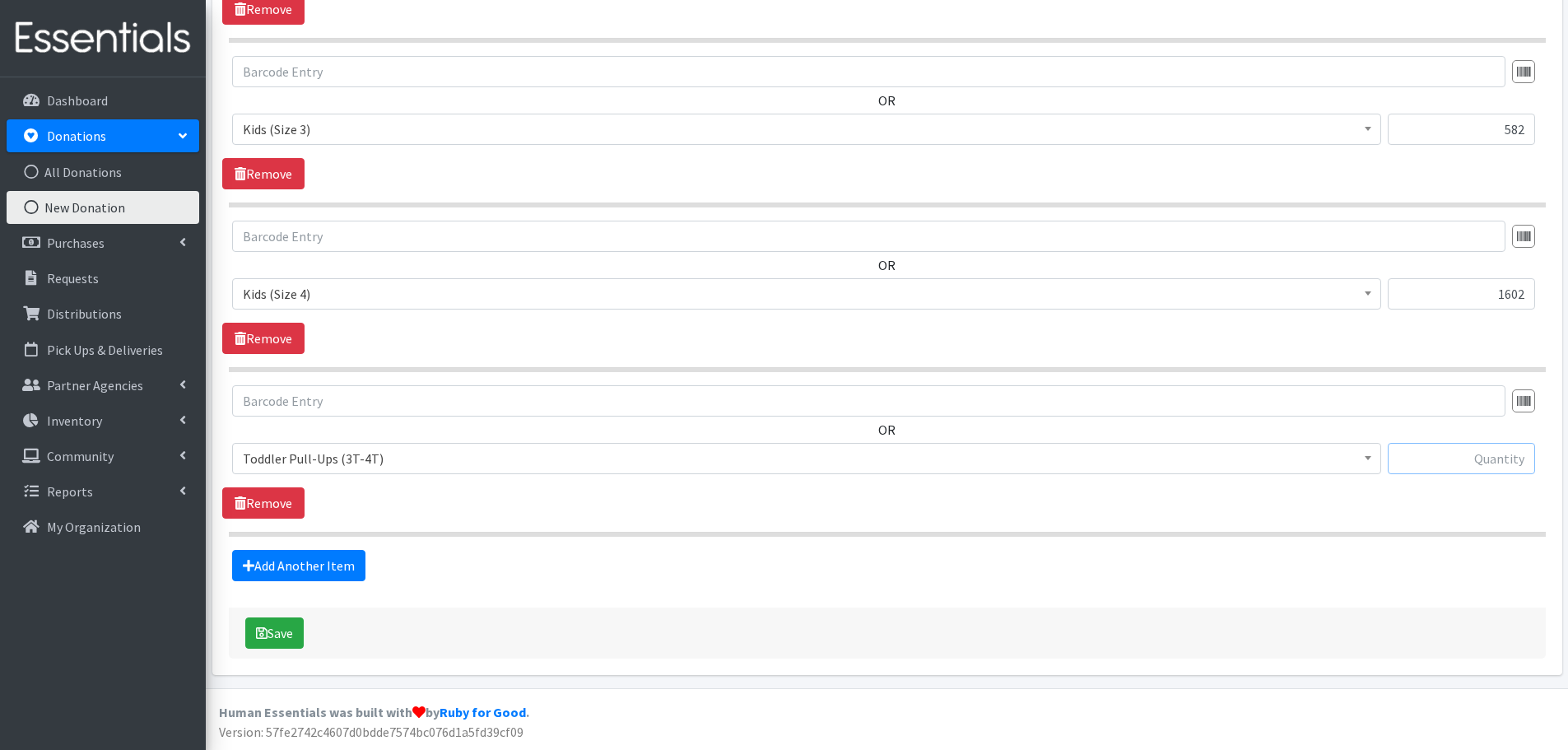
click at [1428, 458] on input "text" at bounding box center [1461, 458] width 147 height 31
type input "98"
click at [349, 566] on link "Add Another Item" at bounding box center [299, 565] width 134 height 31
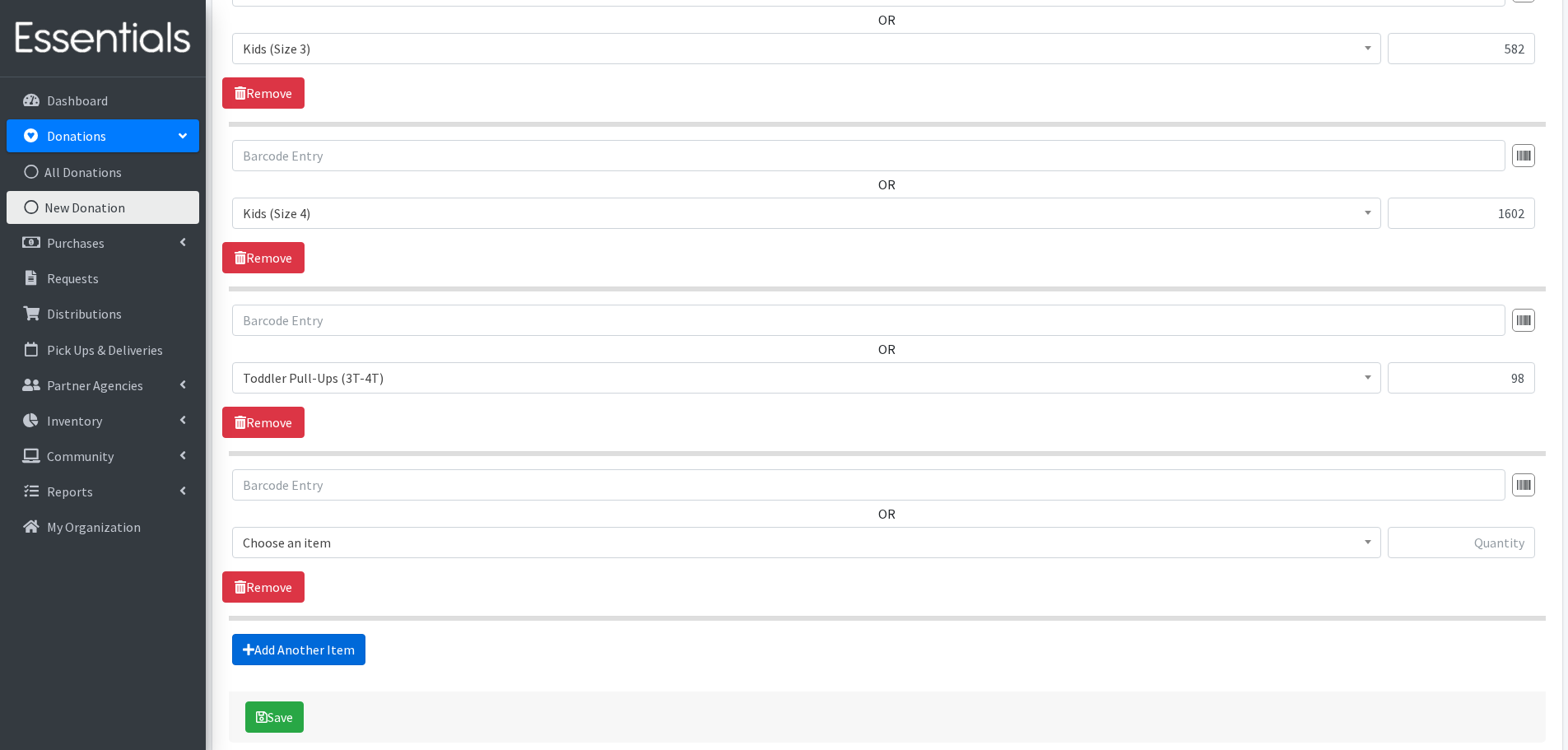
scroll to position [1136, 0]
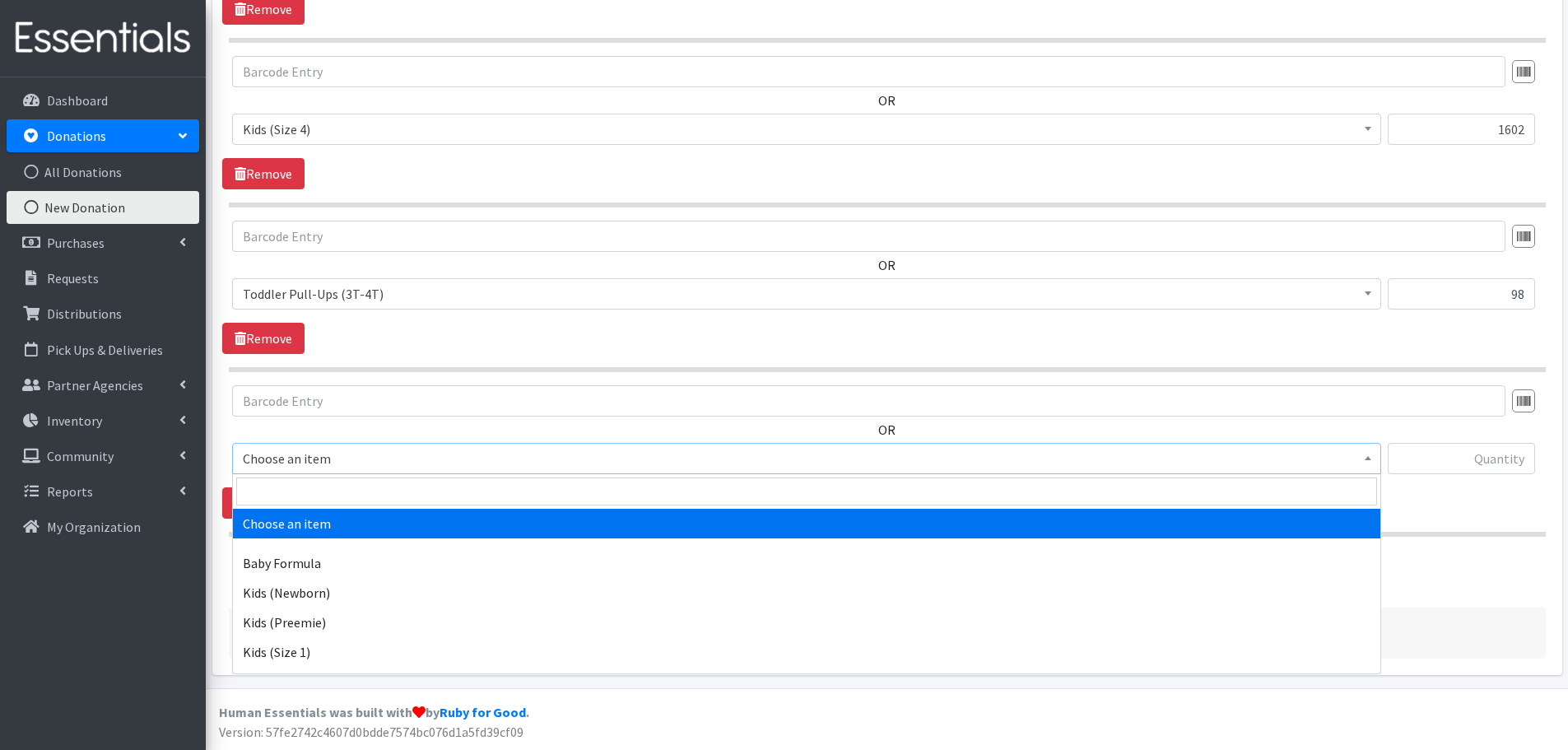
click at [301, 460] on span "Choose an item" at bounding box center [806, 458] width 1127 height 23
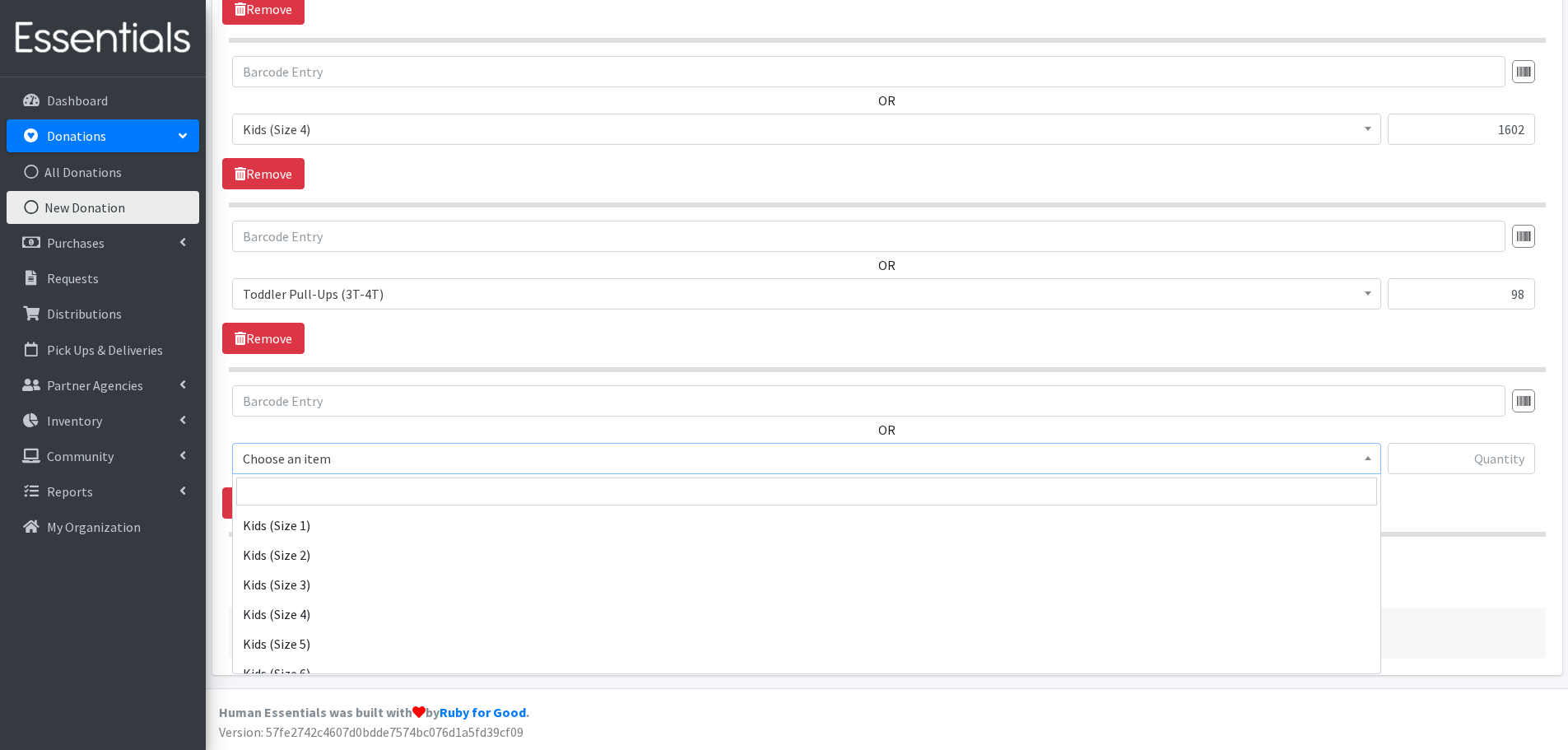
scroll to position [247, 0]
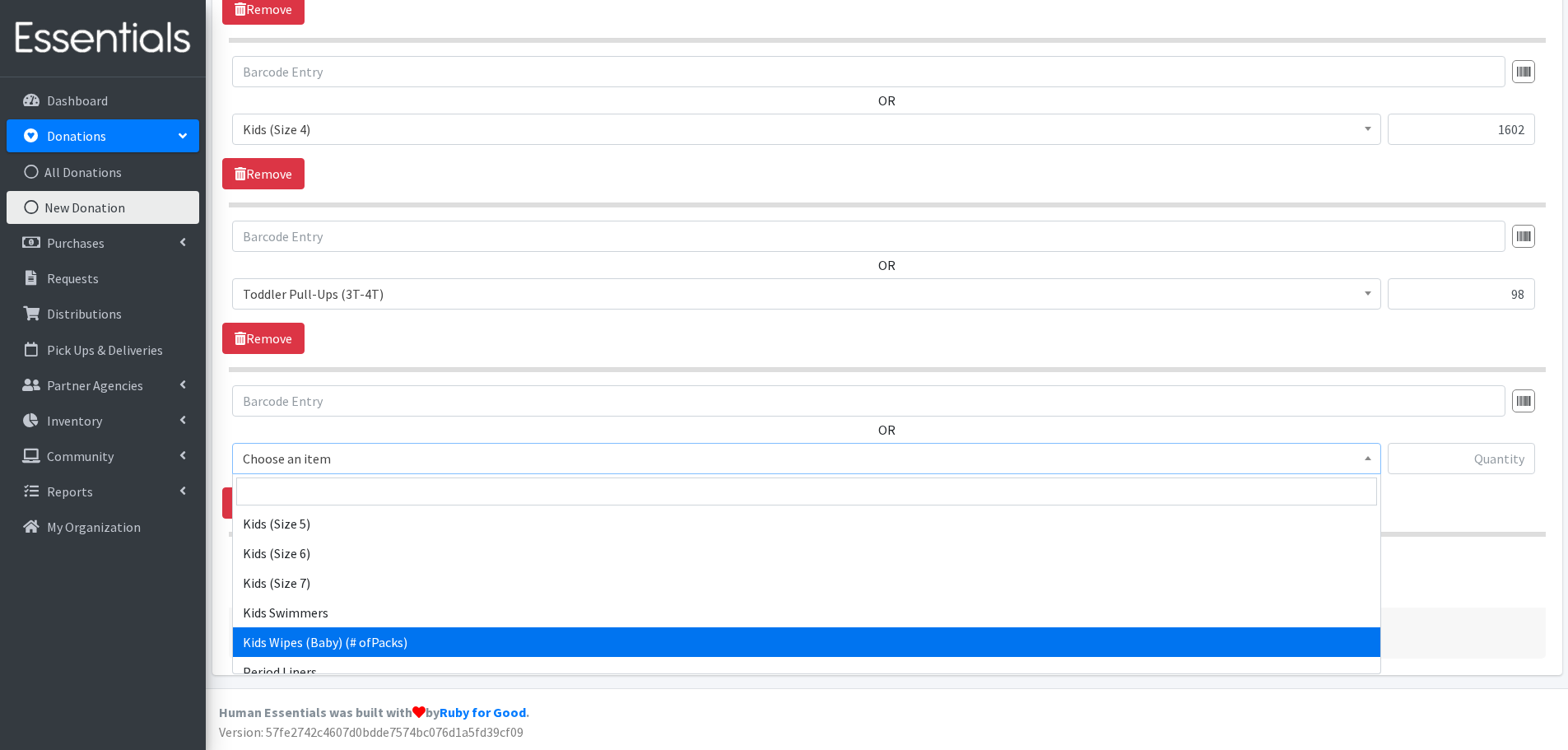
select select "434"
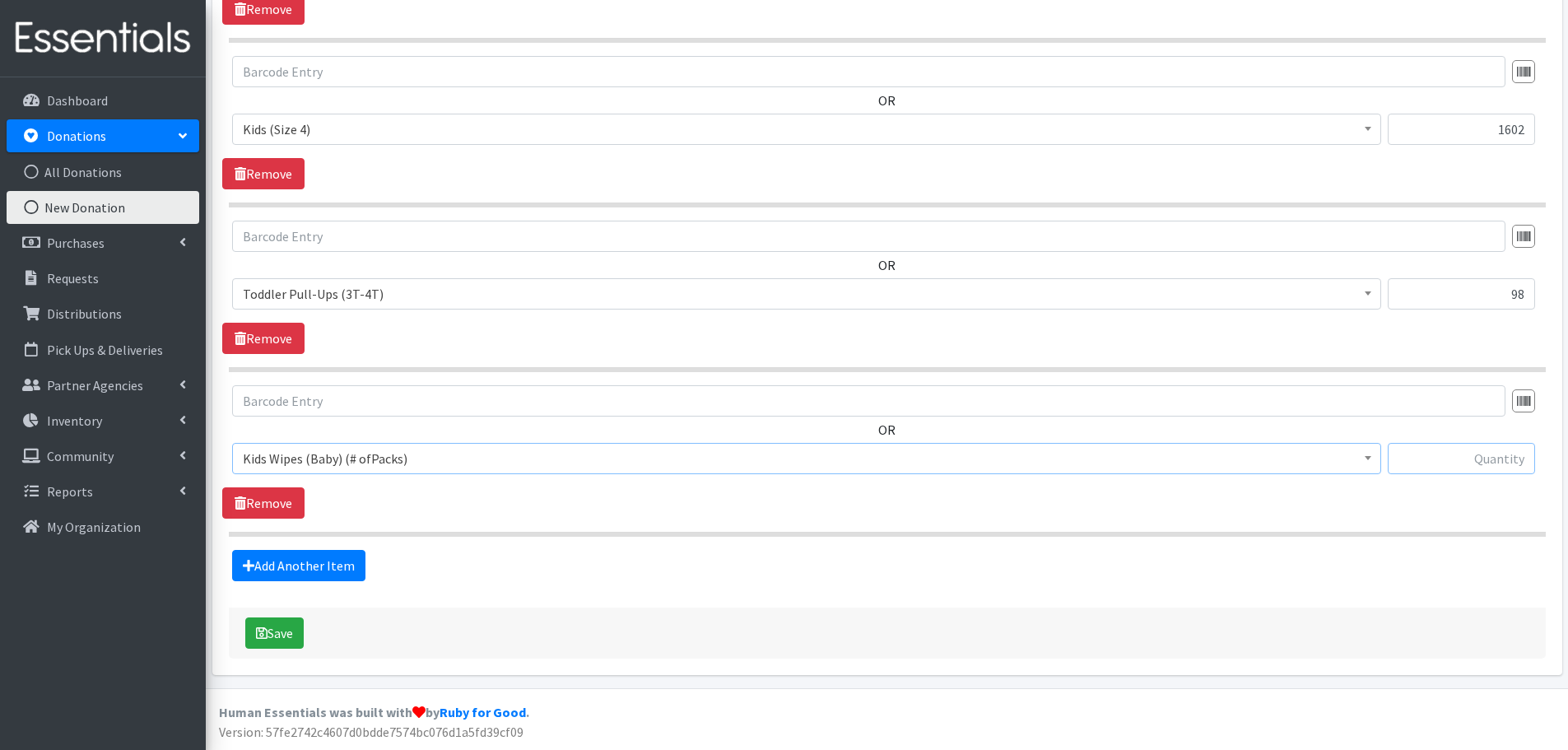
click at [1465, 452] on input "text" at bounding box center [1461, 458] width 147 height 31
type input "661"
click at [282, 641] on button "Save" at bounding box center [274, 633] width 59 height 31
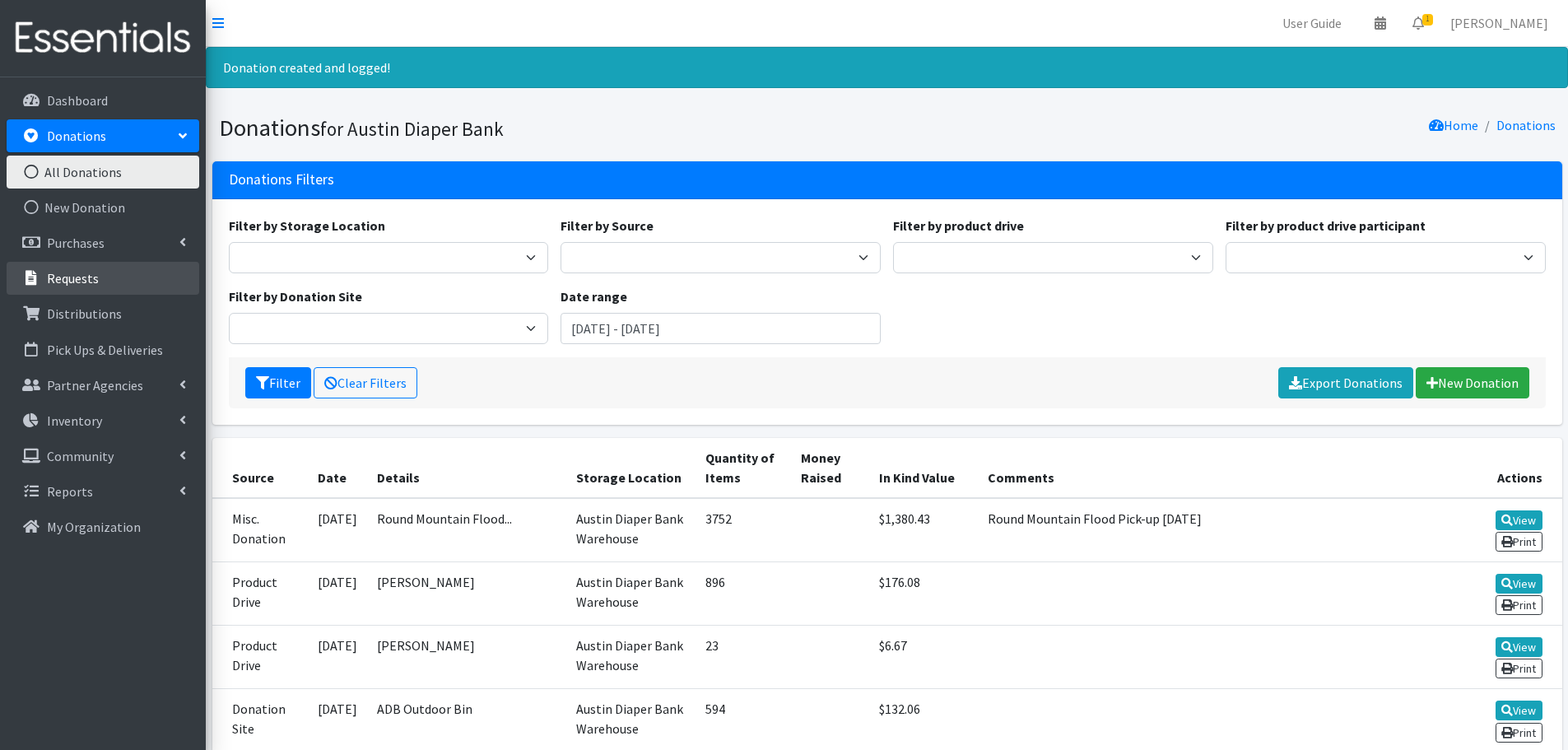
click at [66, 270] on p "Requests" at bounding box center [72, 278] width 52 height 16
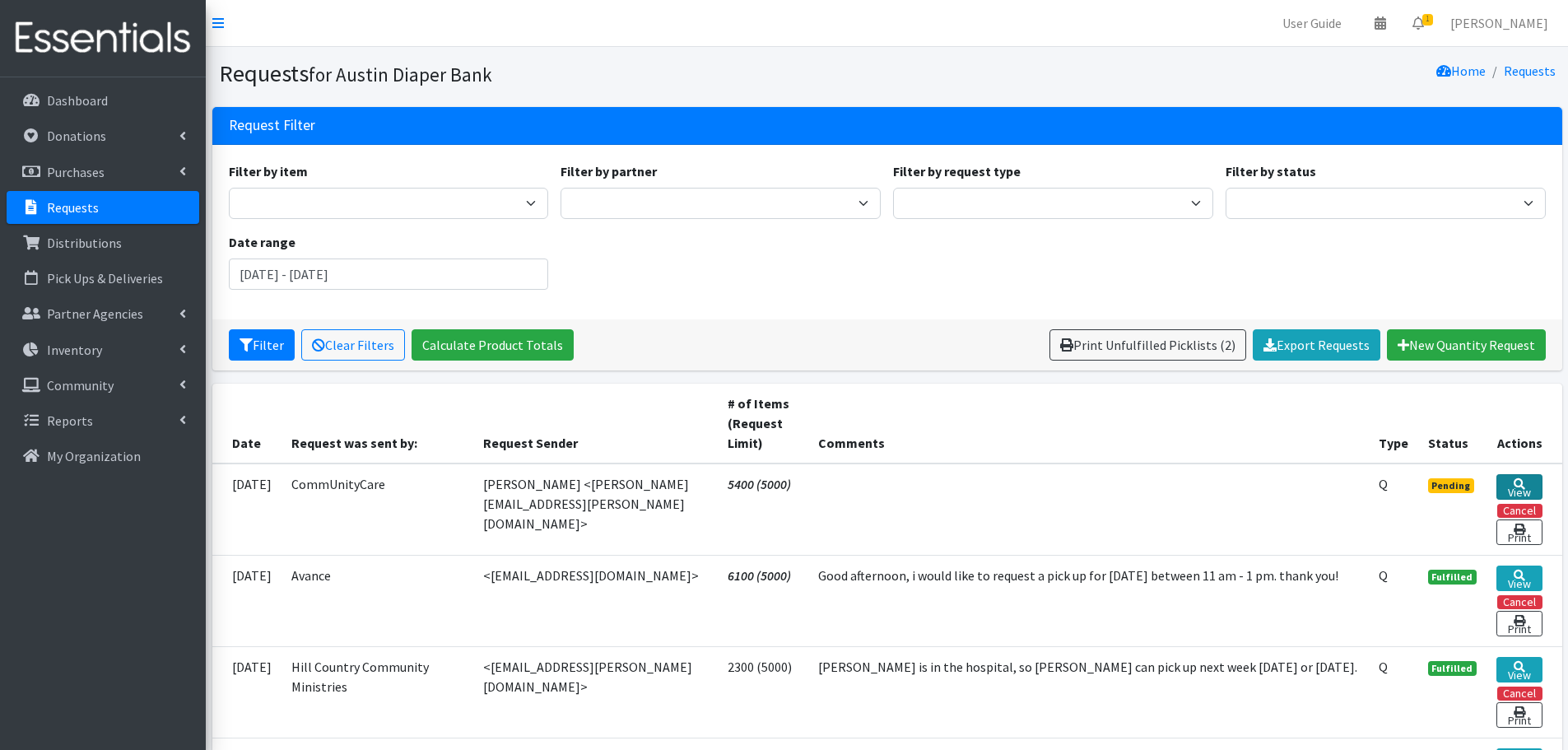
click at [1508, 479] on link "View" at bounding box center [1519, 487] width 45 height 26
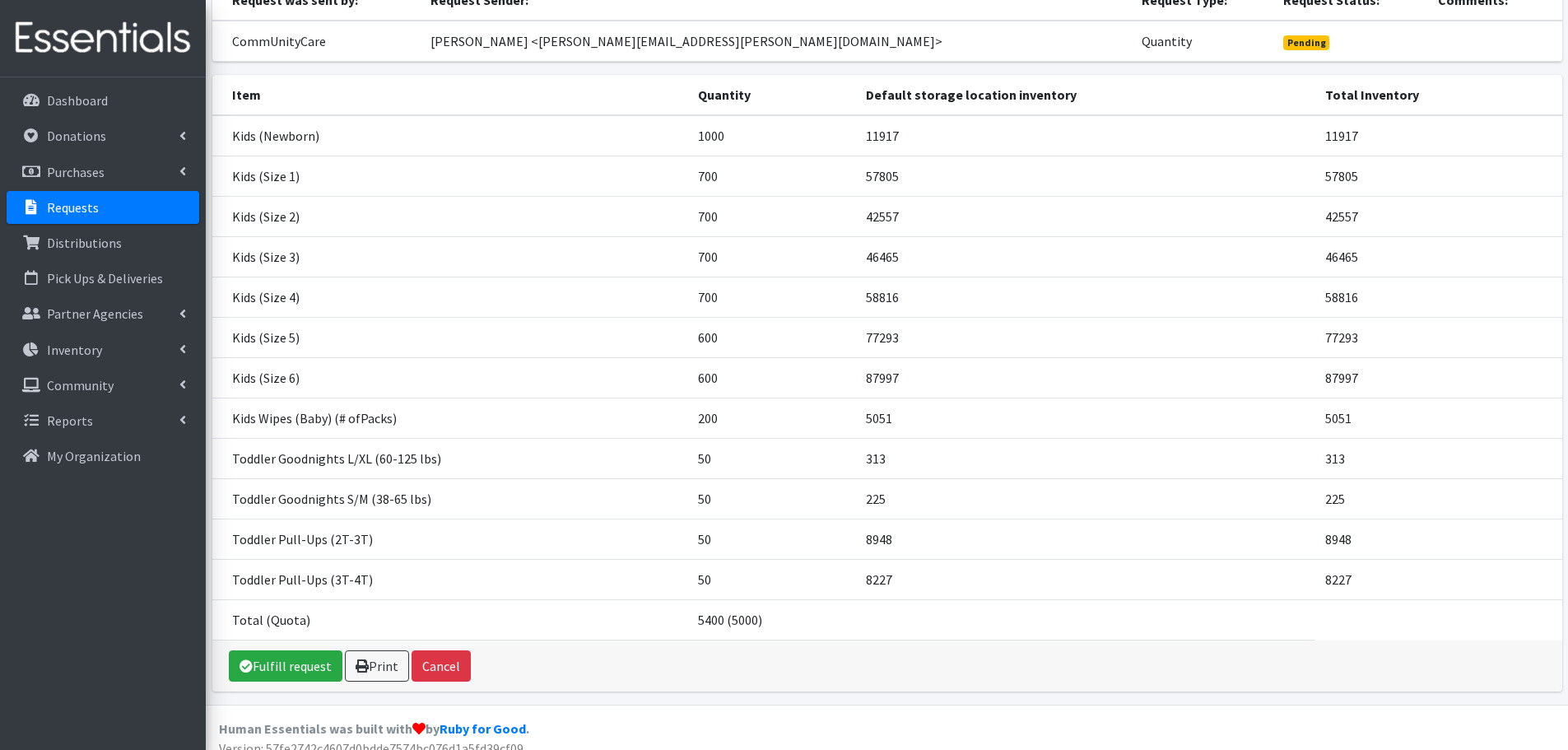
scroll to position [181, 0]
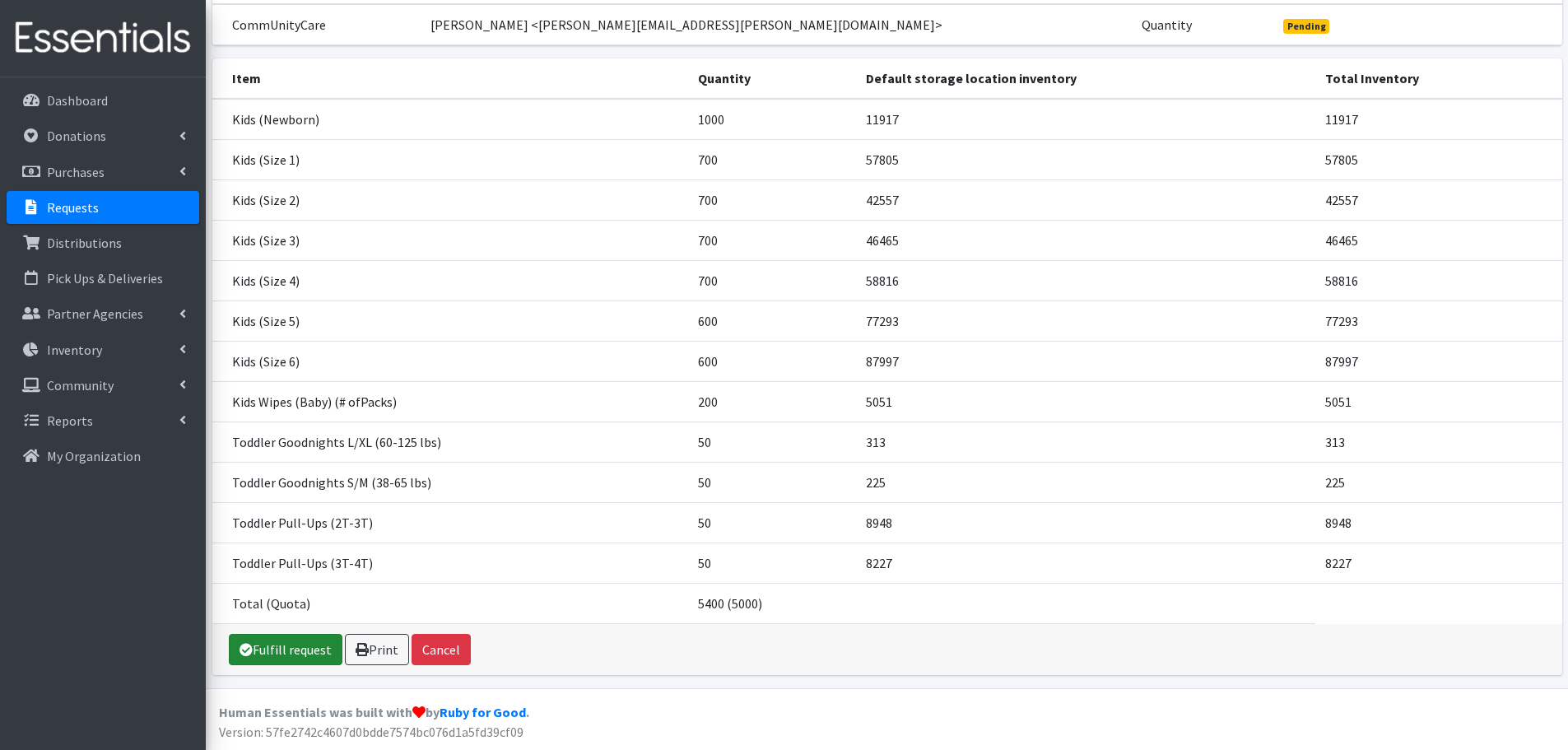
click at [314, 655] on link "Fulfill request" at bounding box center [285, 650] width 113 height 31
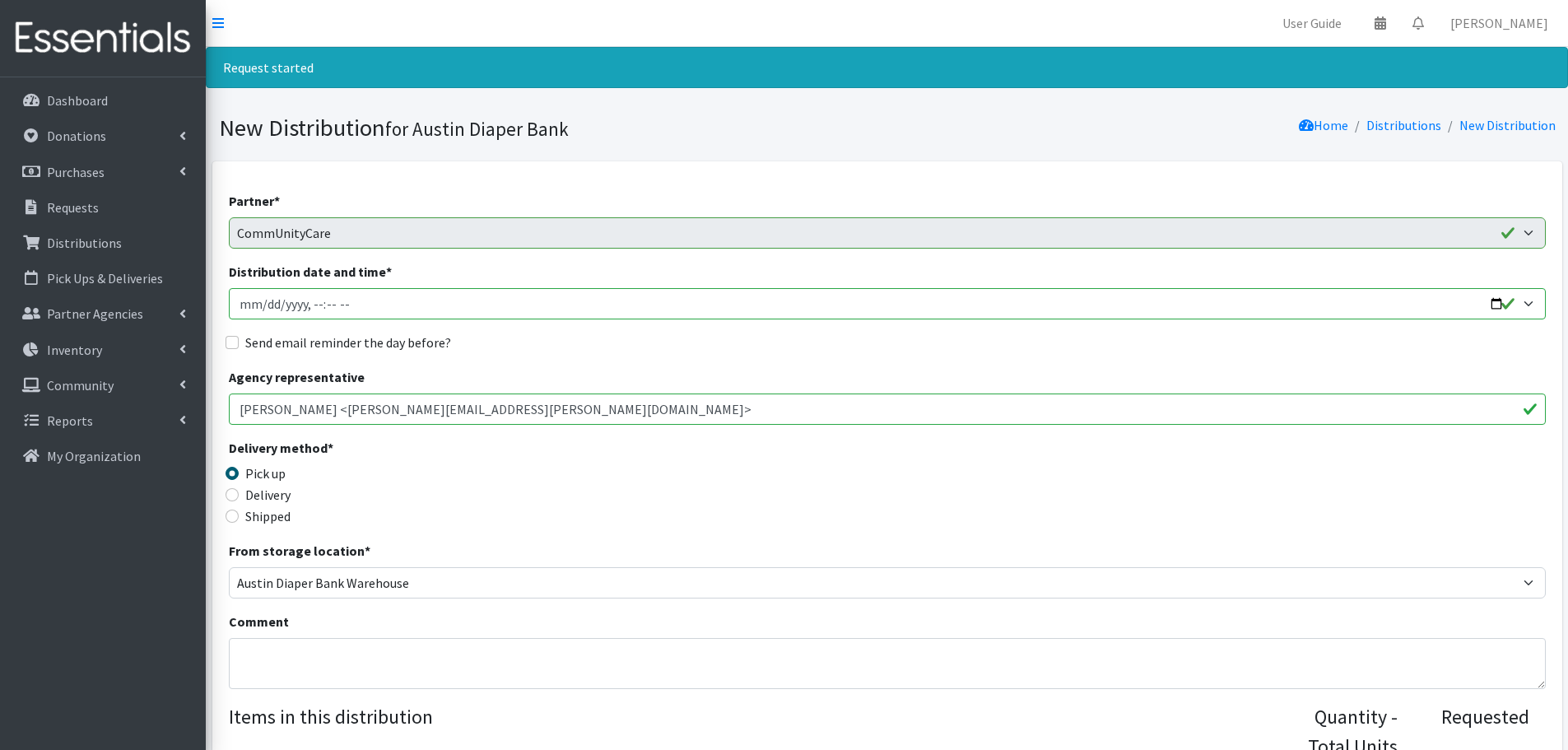
click at [1497, 305] on input "Distribution date and time *" at bounding box center [887, 304] width 1317 height 31
click at [1498, 303] on input "Distribution date and time *" at bounding box center [887, 304] width 1317 height 31
click at [311, 301] on input "Distribution date and time *" at bounding box center [887, 304] width 1317 height 31
type input "[DATE]T10:30"
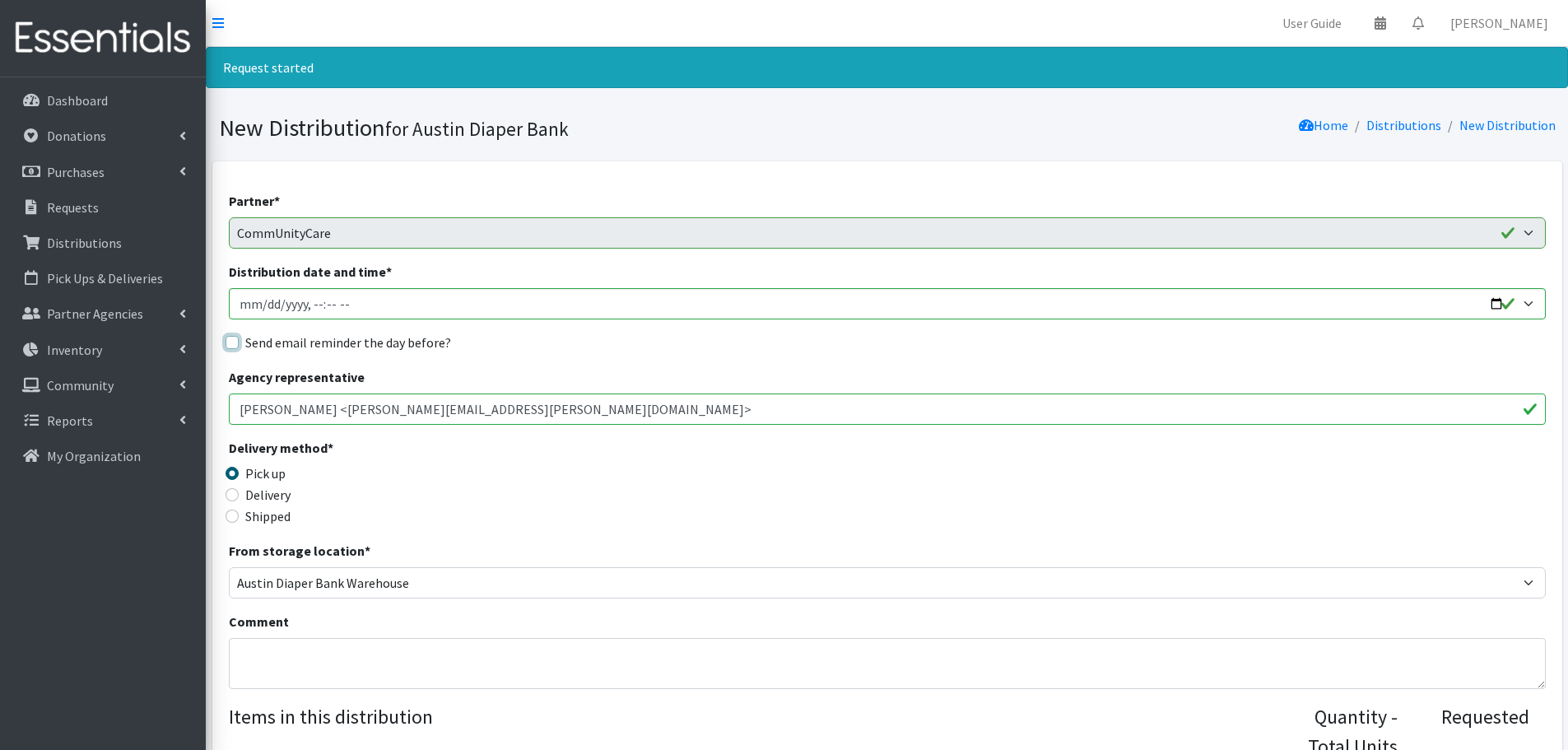
click at [229, 345] on input "Send email reminder the day before?" at bounding box center [231, 342] width 13 height 13
checkbox input "true"
click at [714, 476] on div "Delivery method * Pick up Delivery Shipped Shipping cost" at bounding box center [887, 490] width 1317 height 103
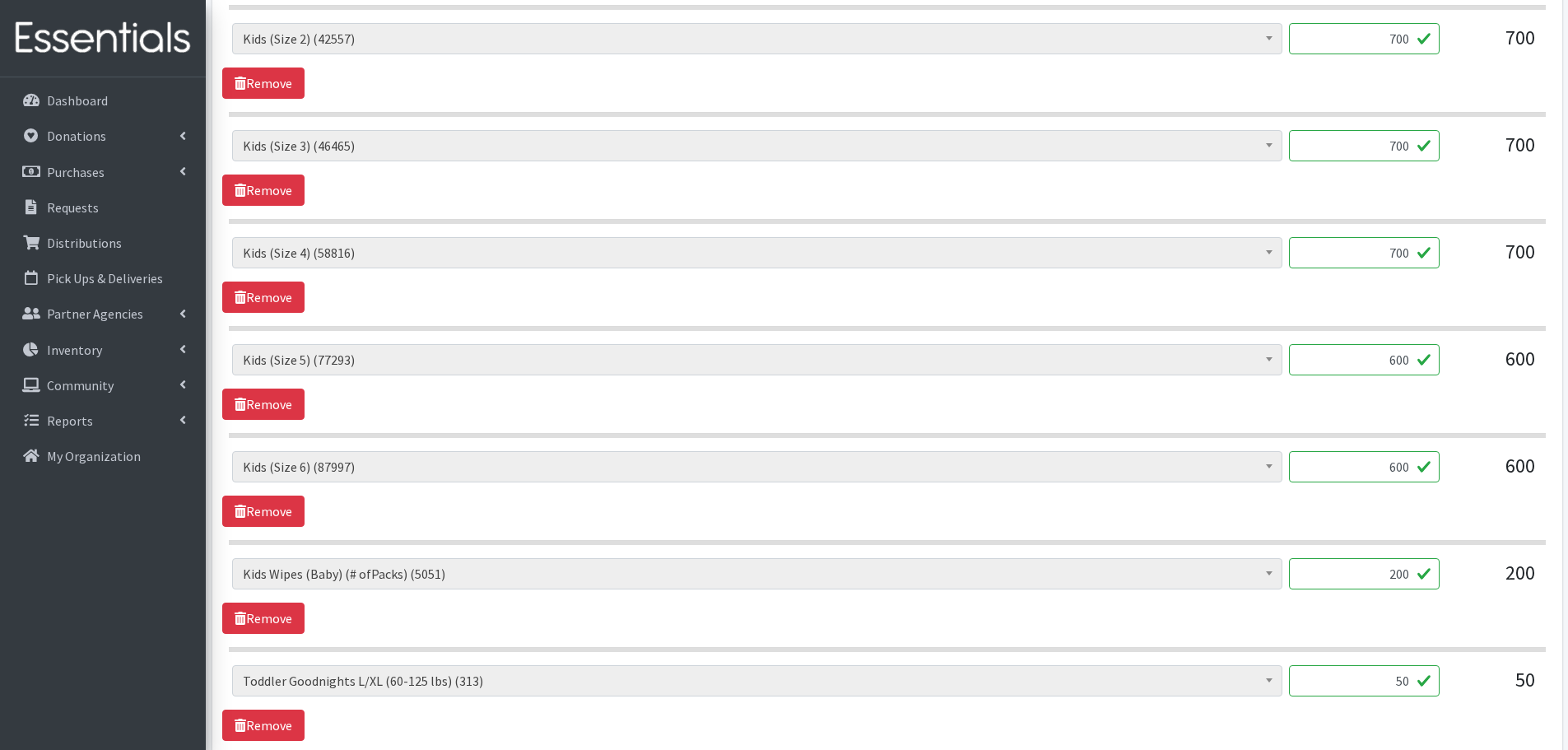
scroll to position [988, 0]
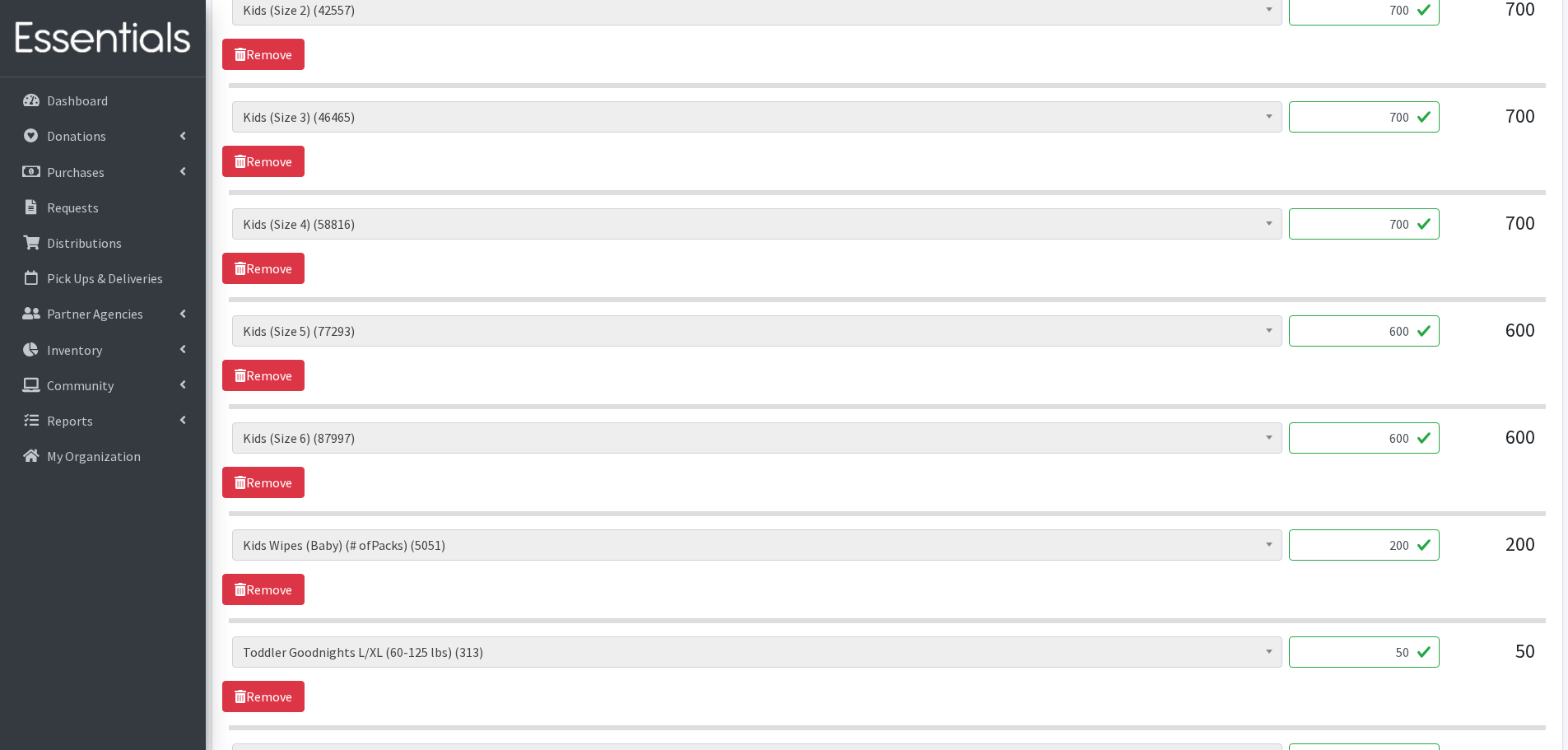
drag, startPoint x: 1381, startPoint y: 552, endPoint x: 1448, endPoint y: 551, distance: 67.0
click at [1448, 551] on div "Baby Formula (186) Kids (Newborn) (11917) Kids (Preemie) (370) Kids (Size 1) (5…" at bounding box center [887, 552] width 1309 height 44
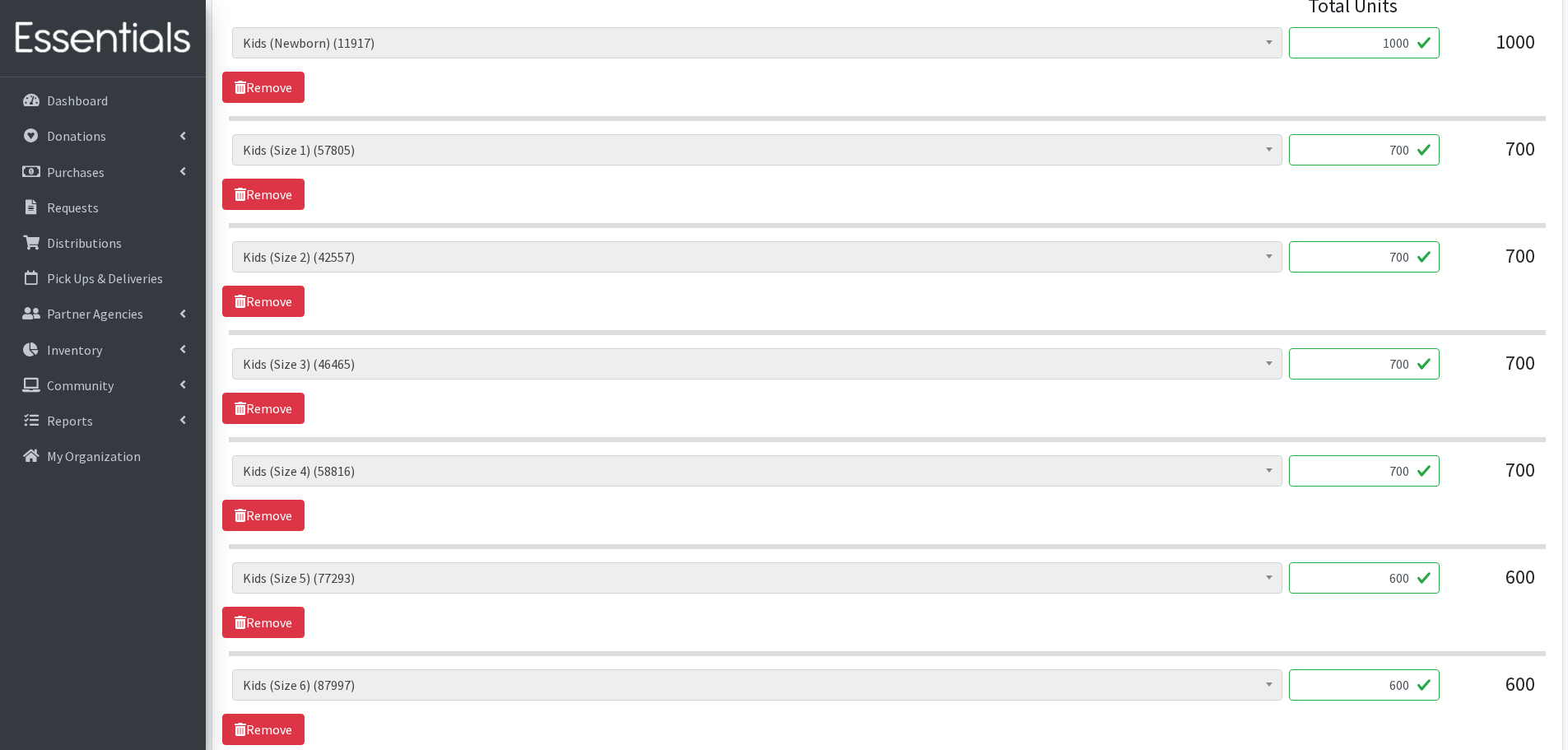
scroll to position [823, 0]
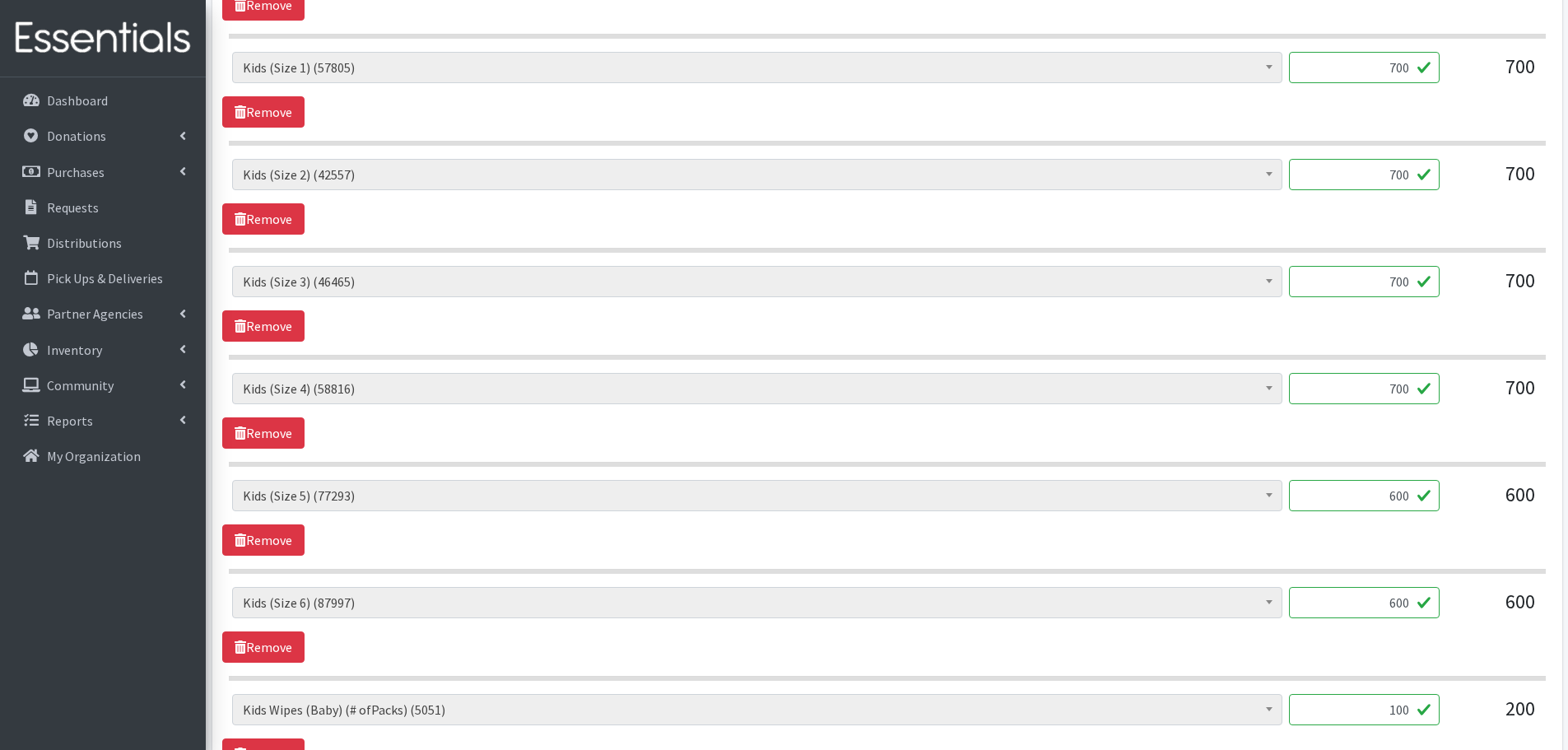
type input "100"
click at [1461, 725] on div "200" at bounding box center [1493, 716] width 83 height 44
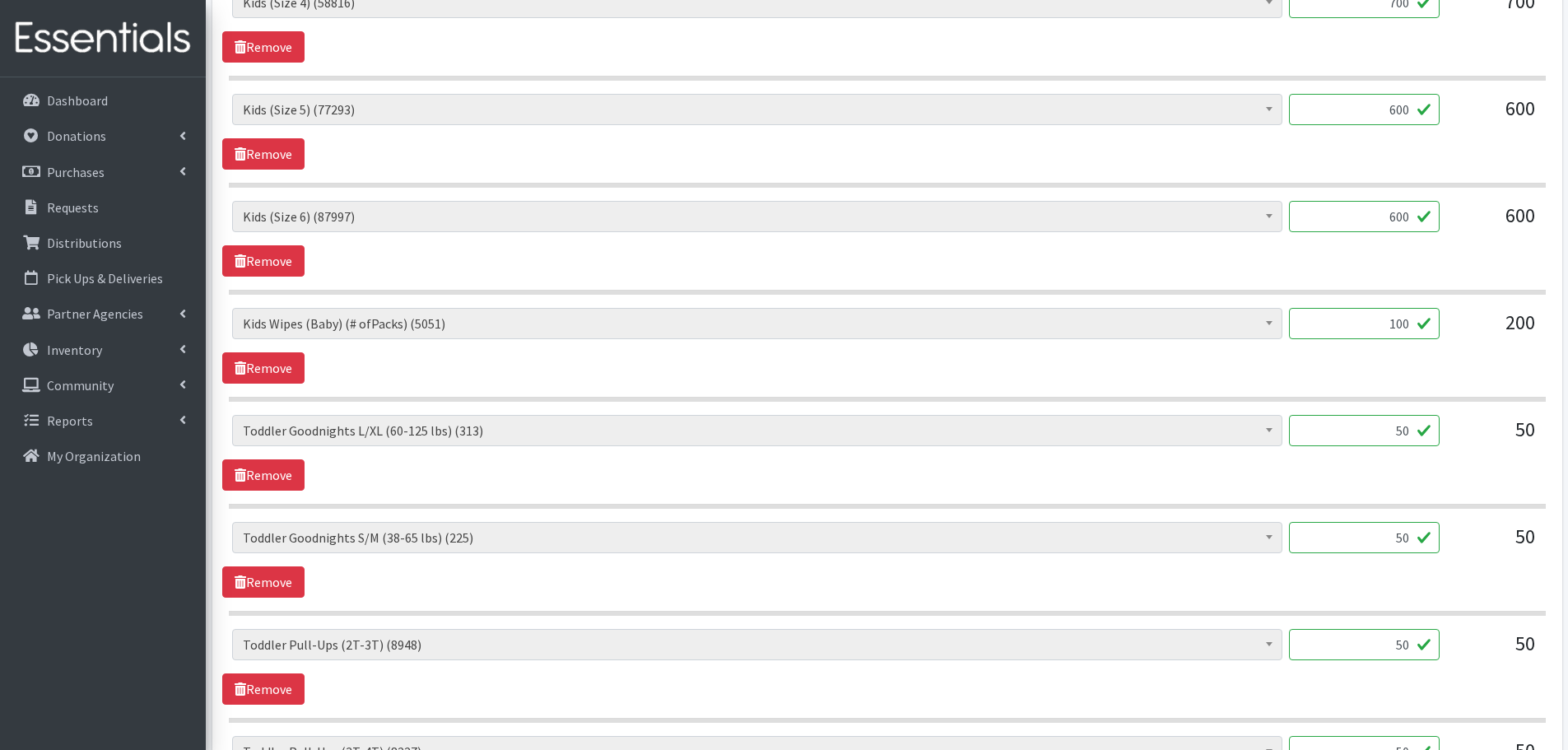
scroll to position [1235, 0]
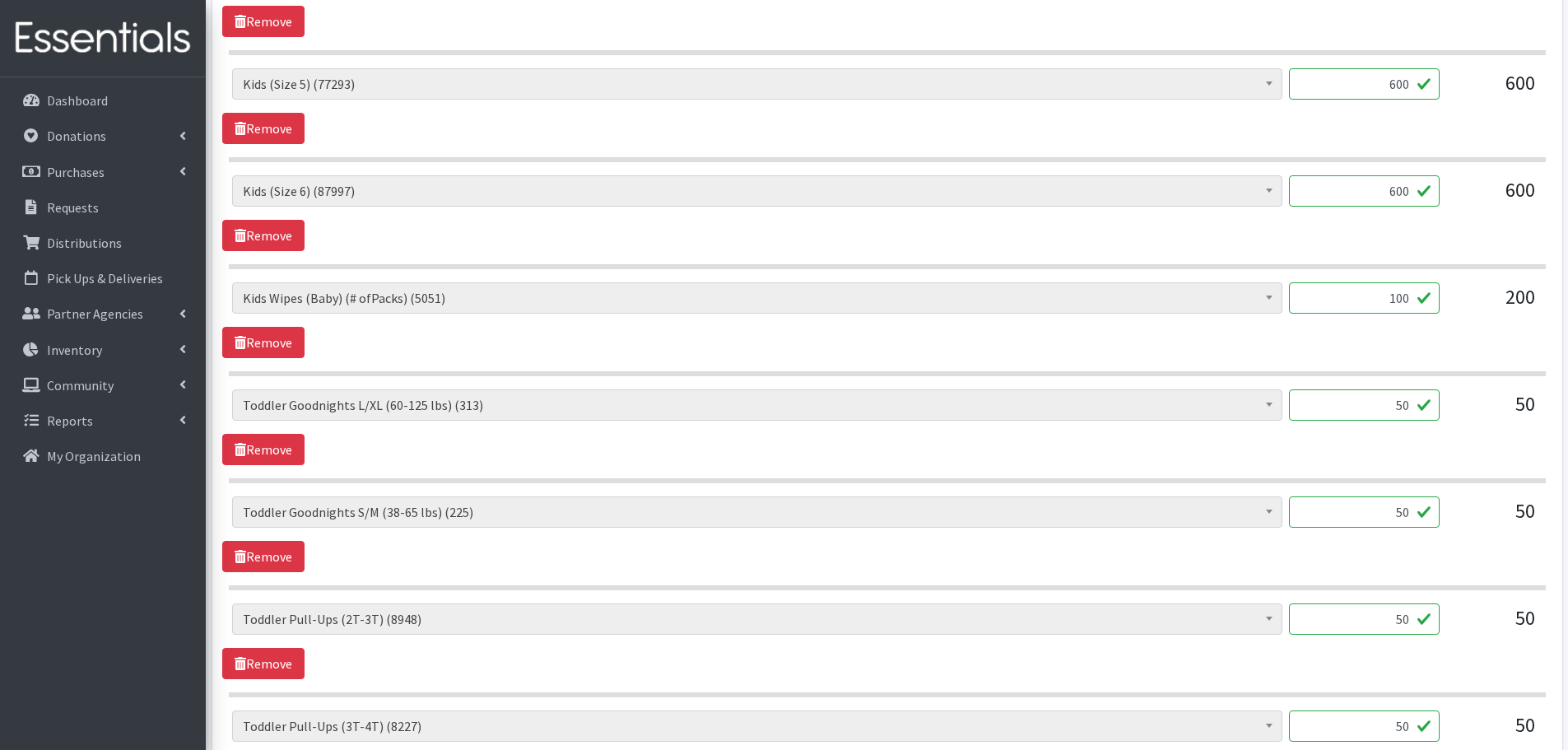
drag, startPoint x: 1382, startPoint y: 401, endPoint x: 1517, endPoint y: 426, distance: 137.3
click at [1517, 426] on div "Baby Formula (186) Kids (Newborn) (11917) Kids (Preemie) (370) Kids (Size 1) (5…" at bounding box center [887, 412] width 1309 height 44
type input "1"
click at [1453, 479] on hr at bounding box center [887, 481] width 1317 height 5
drag, startPoint x: 1371, startPoint y: 520, endPoint x: 1451, endPoint y: 515, distance: 80.2
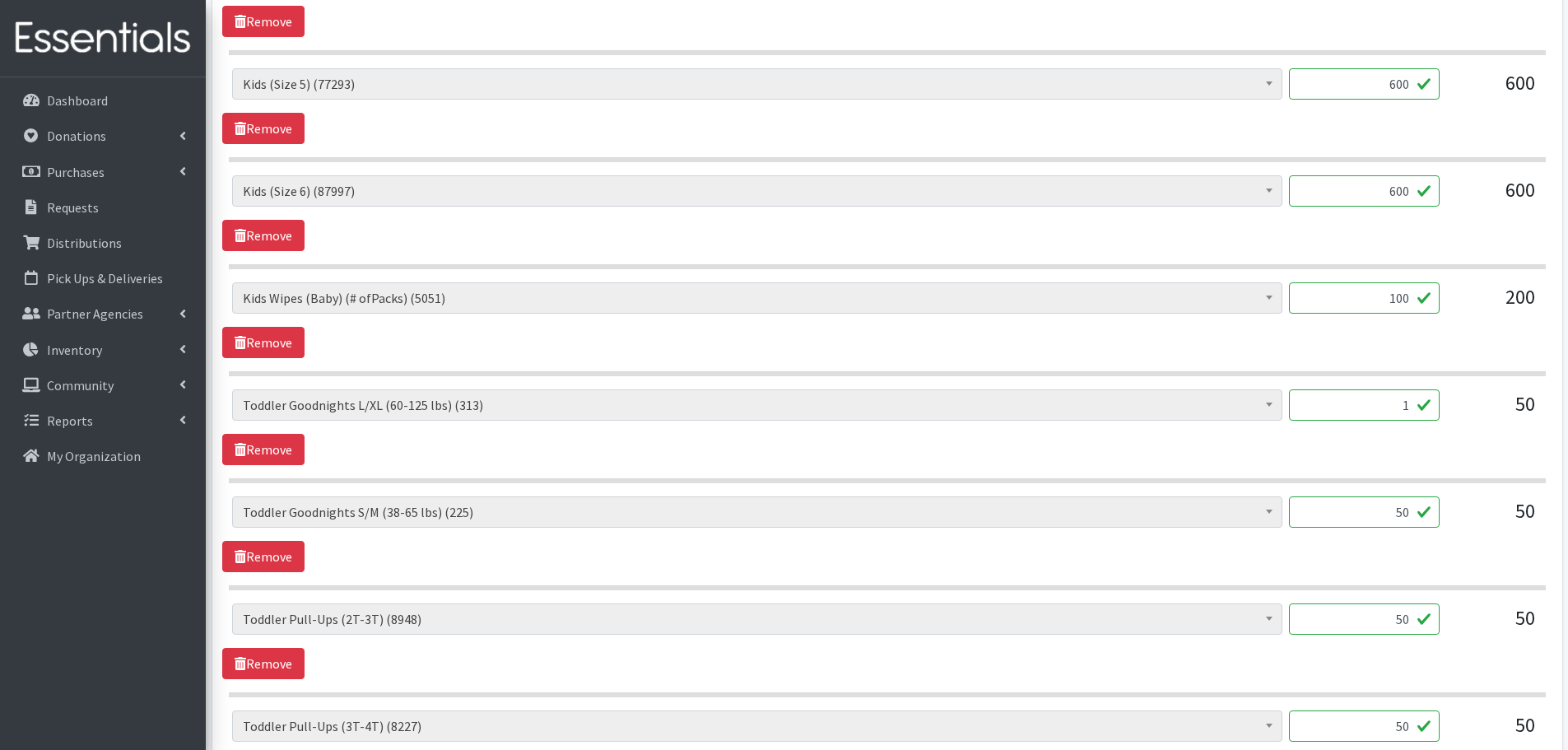
click at [1451, 515] on div "Baby Formula (186) Kids (Newborn) (11917) Kids (Preemie) (370) Kids (Size 1) (5…" at bounding box center [887, 518] width 1309 height 44
type input "1"
click at [1441, 547] on div "Baby Formula (186) Kids (Newborn) (11917) Kids (Preemie) (370) Kids (Size 1) (5…" at bounding box center [887, 534] width 1329 height 76
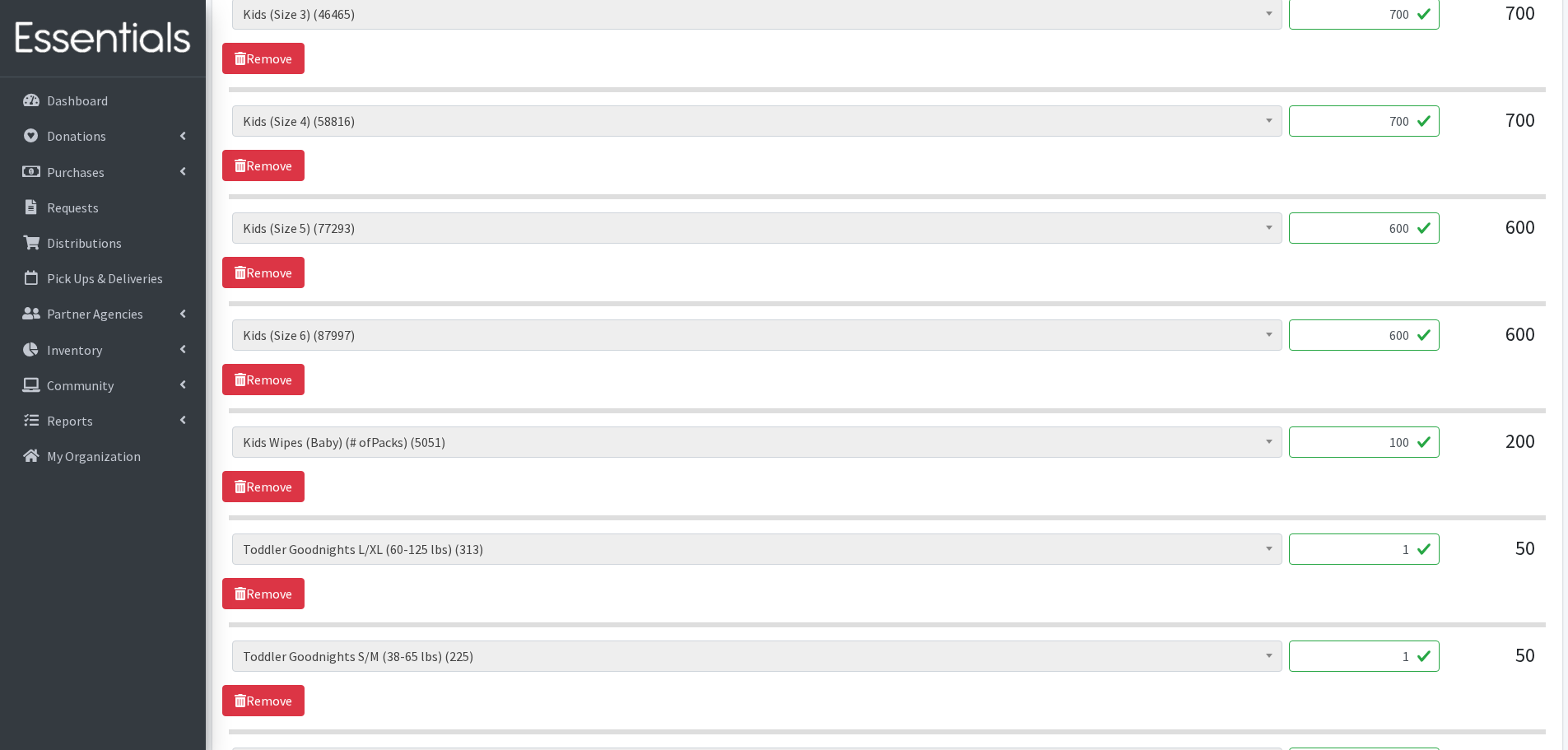
scroll to position [1503, 0]
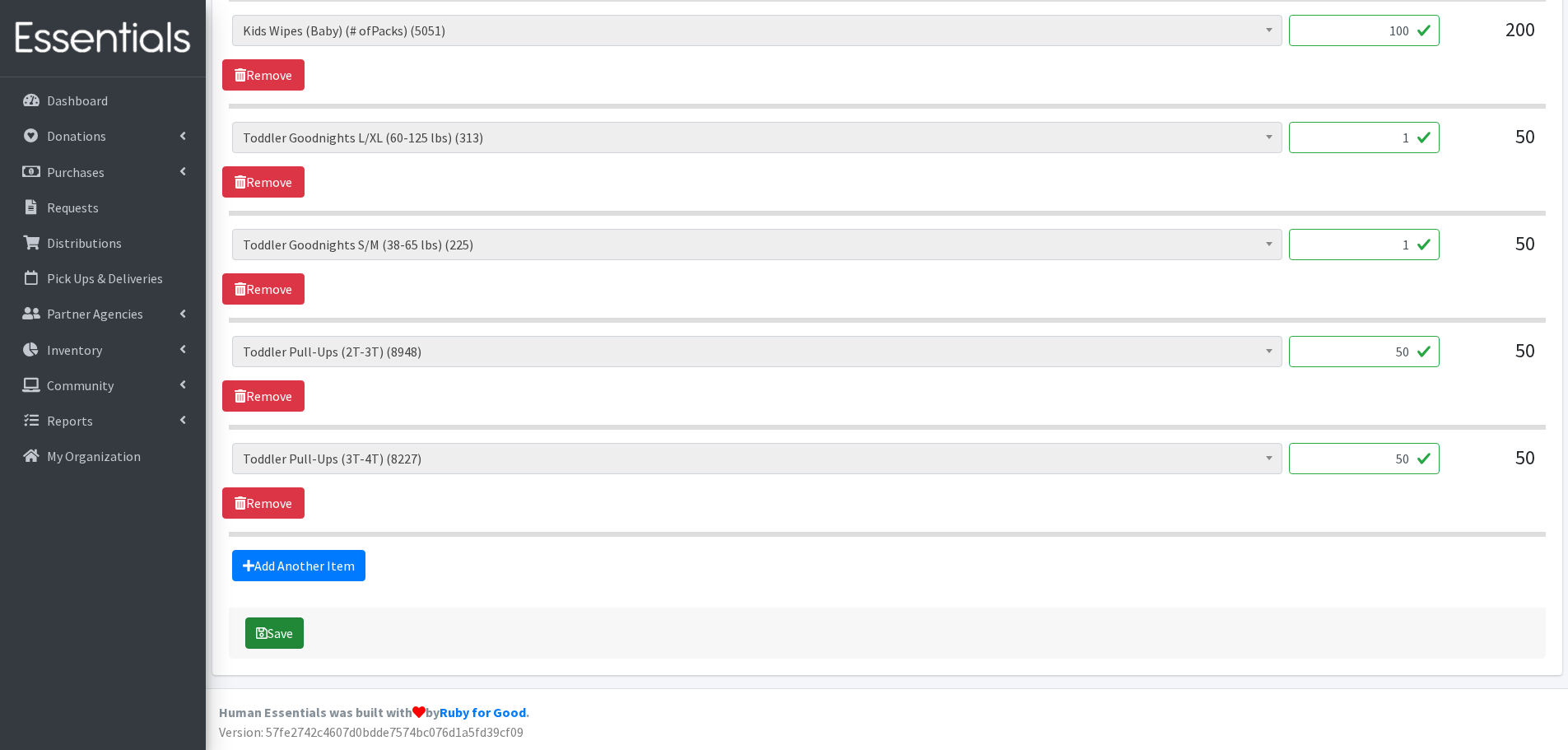
click at [294, 627] on button "Save" at bounding box center [274, 633] width 59 height 31
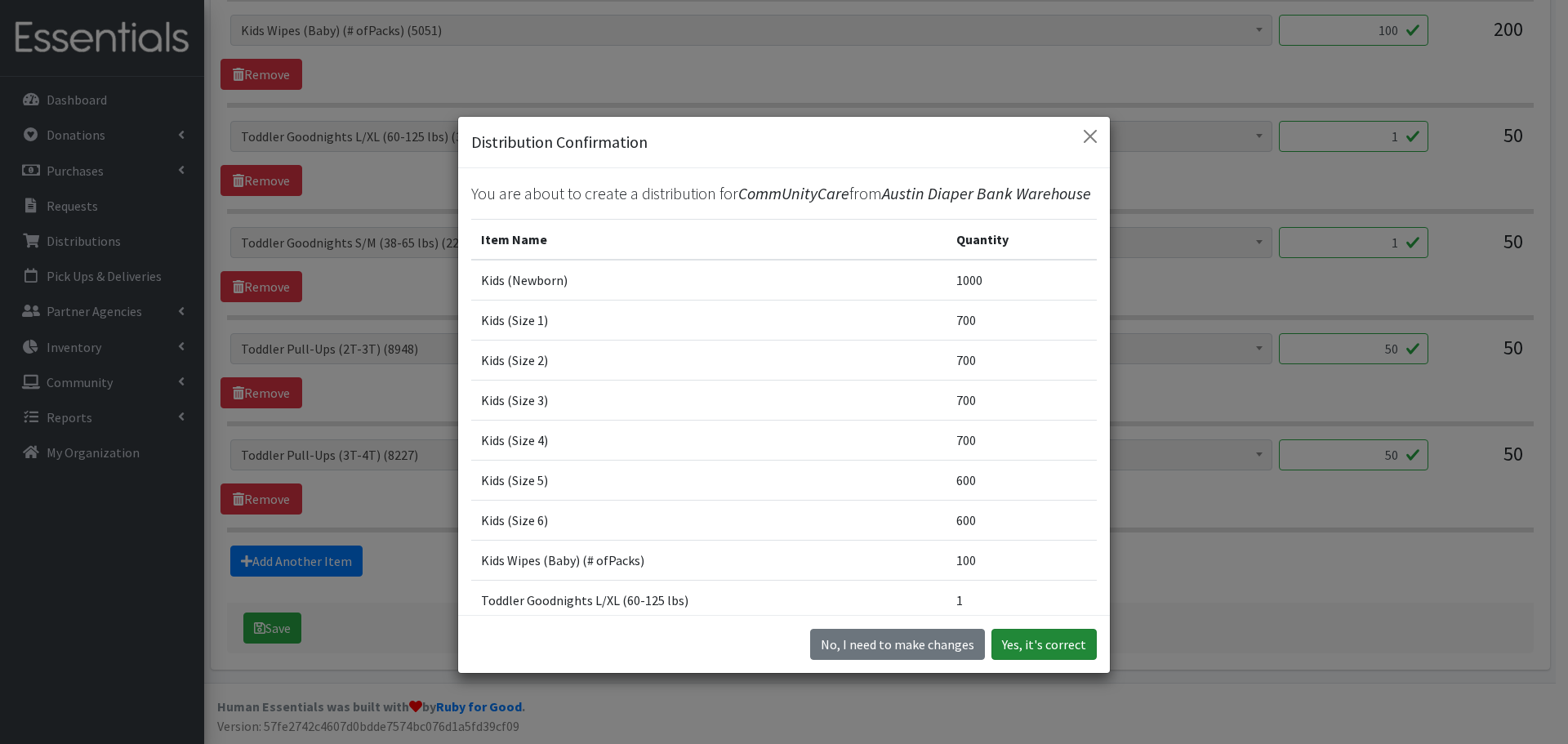
click at [1067, 648] on button "Yes, it's correct" at bounding box center [1044, 644] width 106 height 31
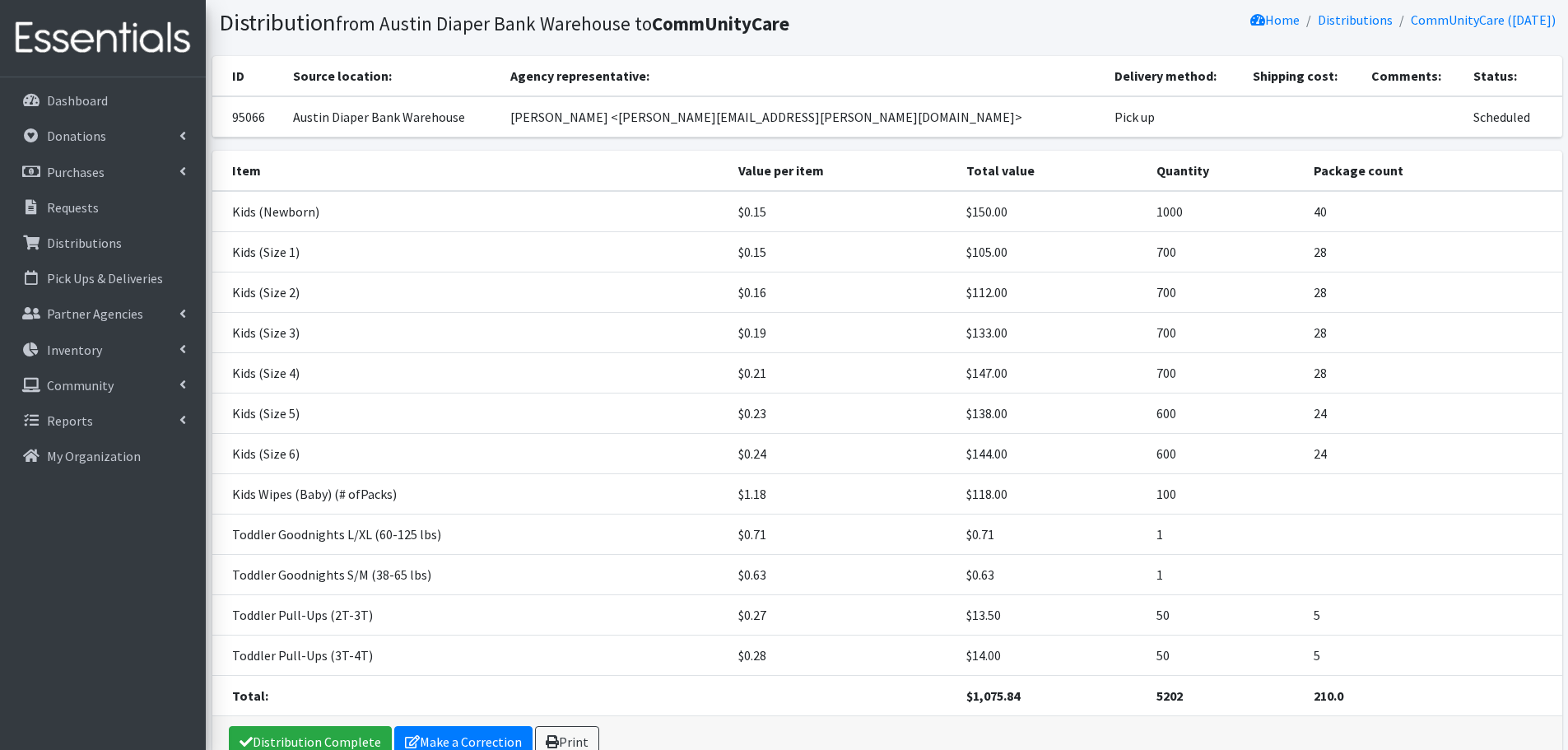
scroll to position [198, 0]
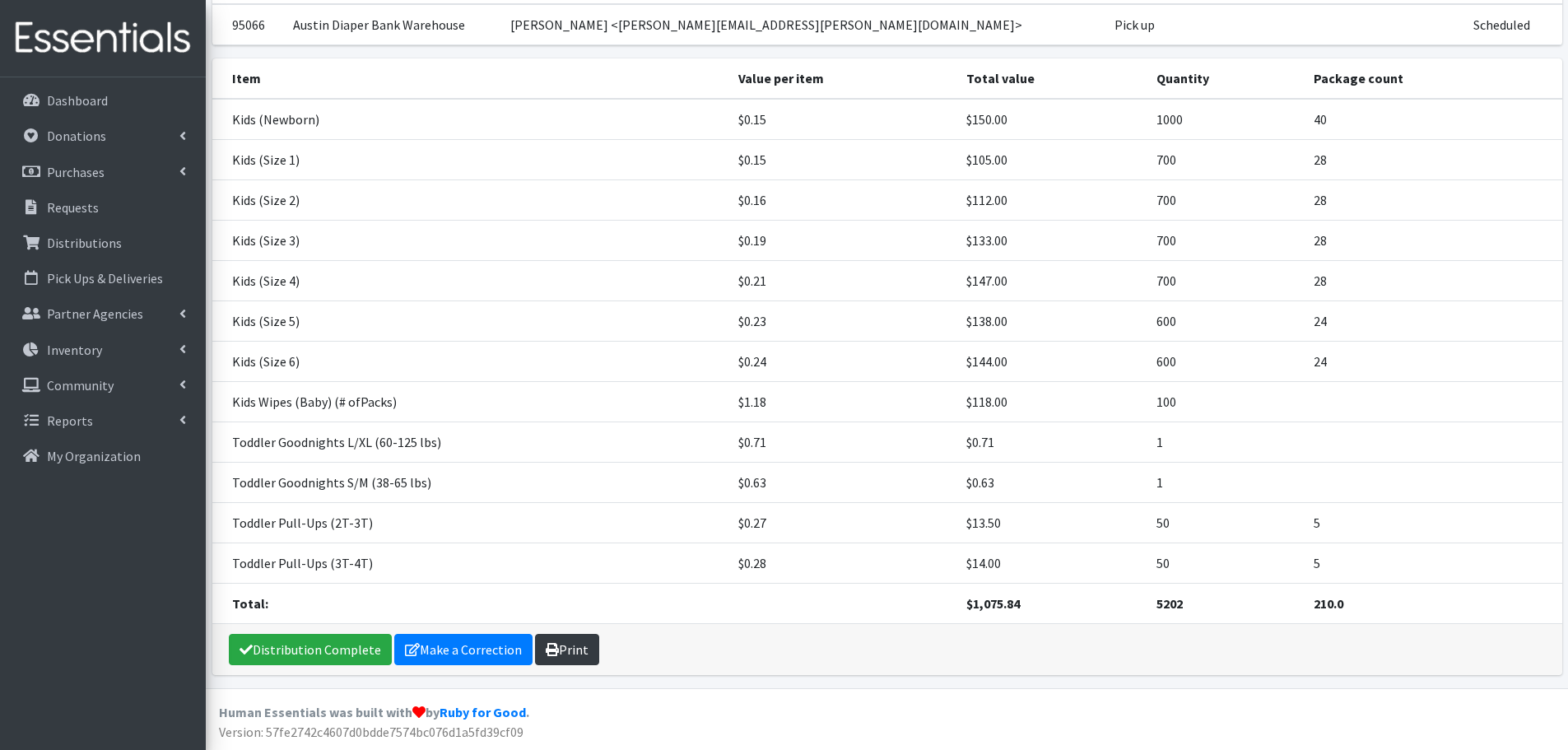
click at [559, 650] on link "Print" at bounding box center [567, 650] width 64 height 31
click at [60, 205] on p "Requests" at bounding box center [72, 207] width 52 height 16
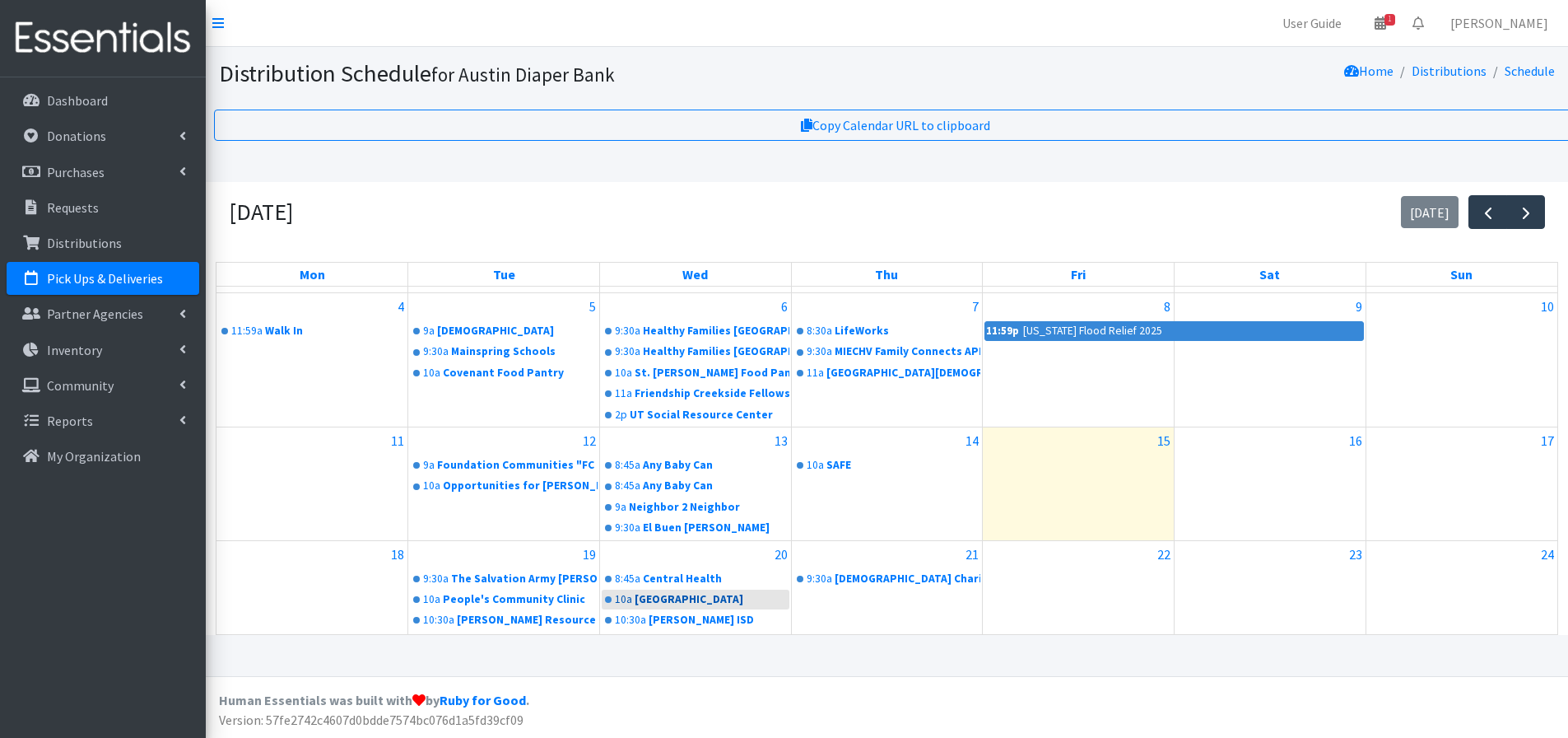
scroll to position [326, 0]
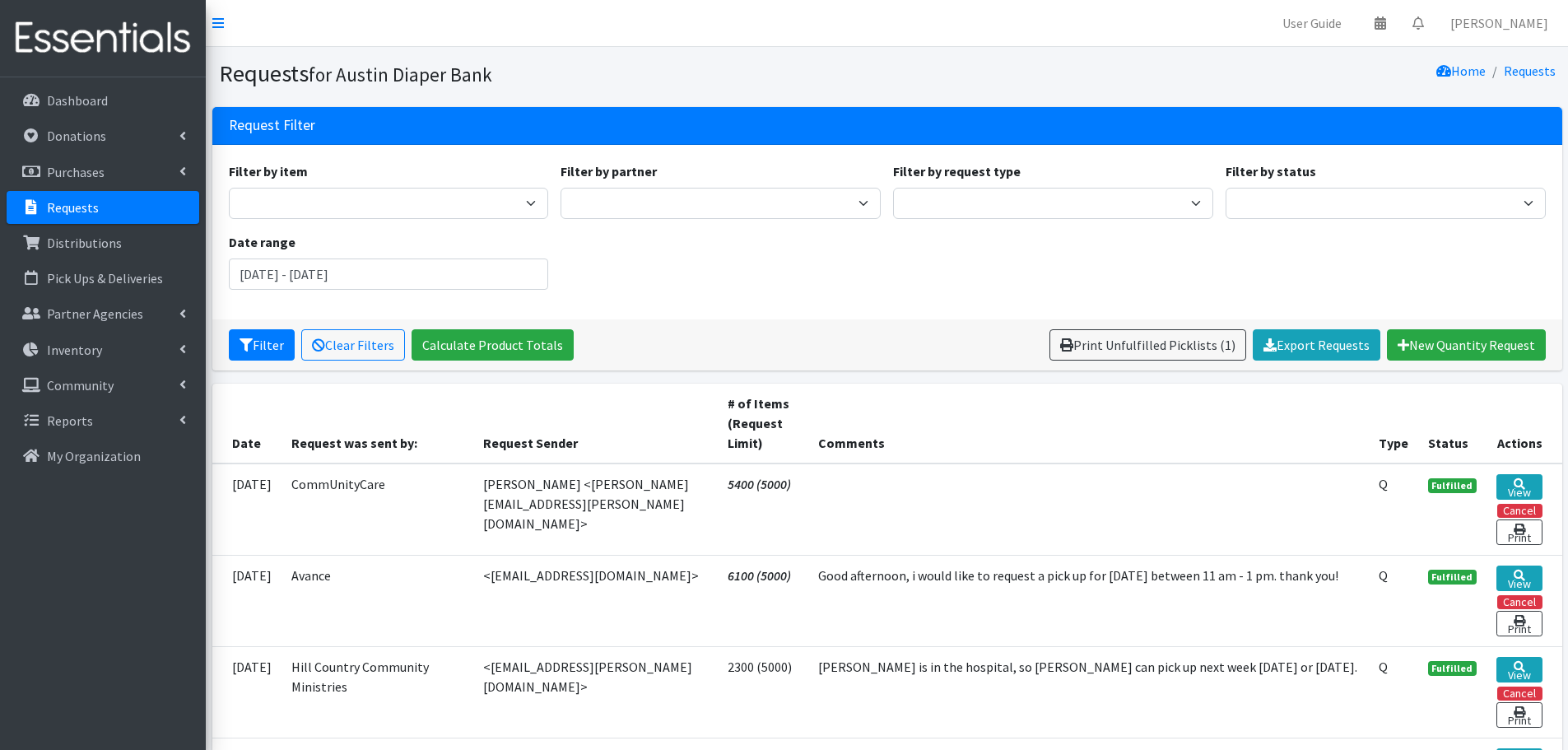
click at [78, 200] on p "Requests" at bounding box center [72, 207] width 52 height 16
